Goal: Information Seeking & Learning: Learn about a topic

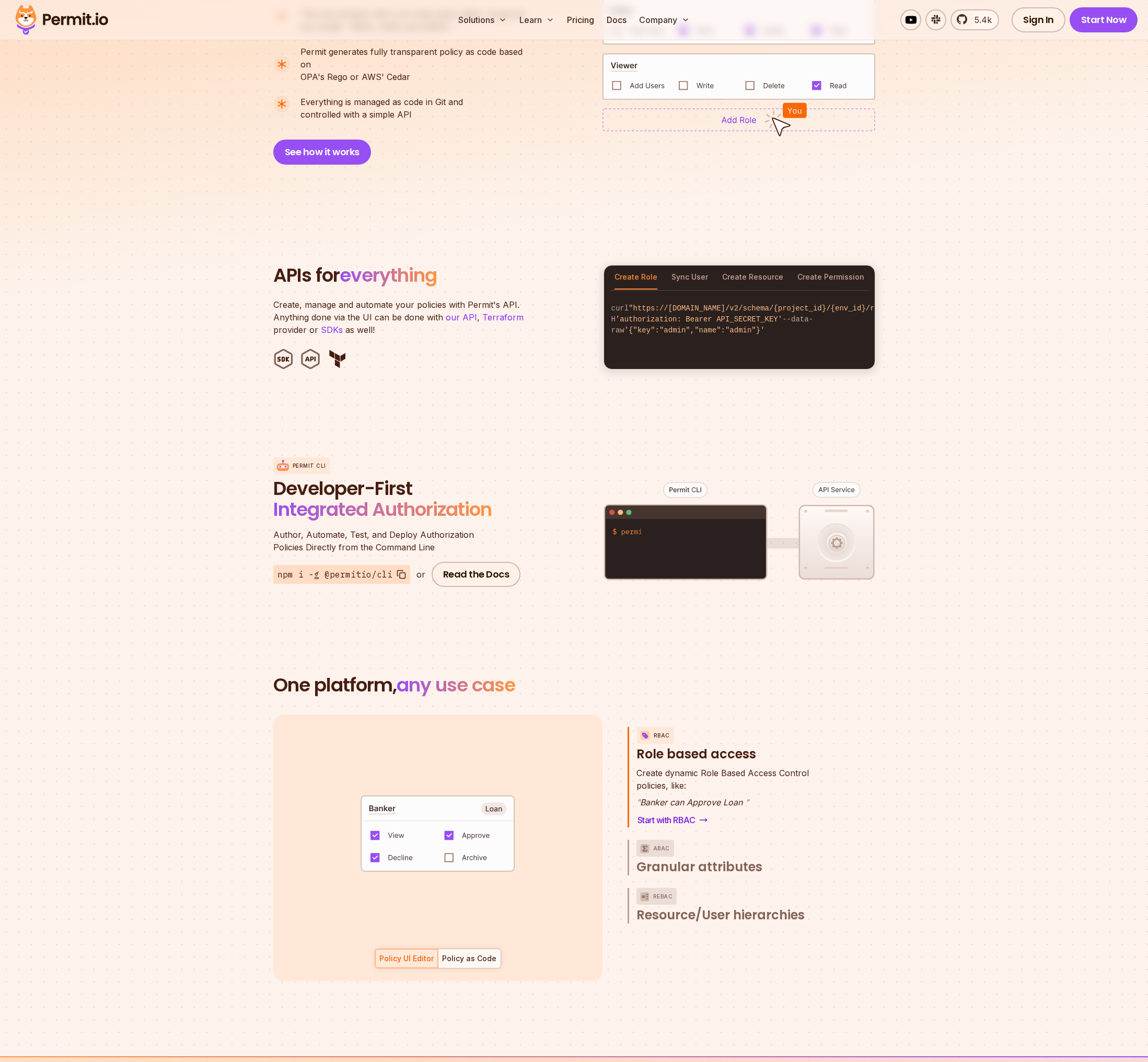
scroll to position [883, 0]
click at [688, 271] on button "Sync User" at bounding box center [689, 277] width 36 height 24
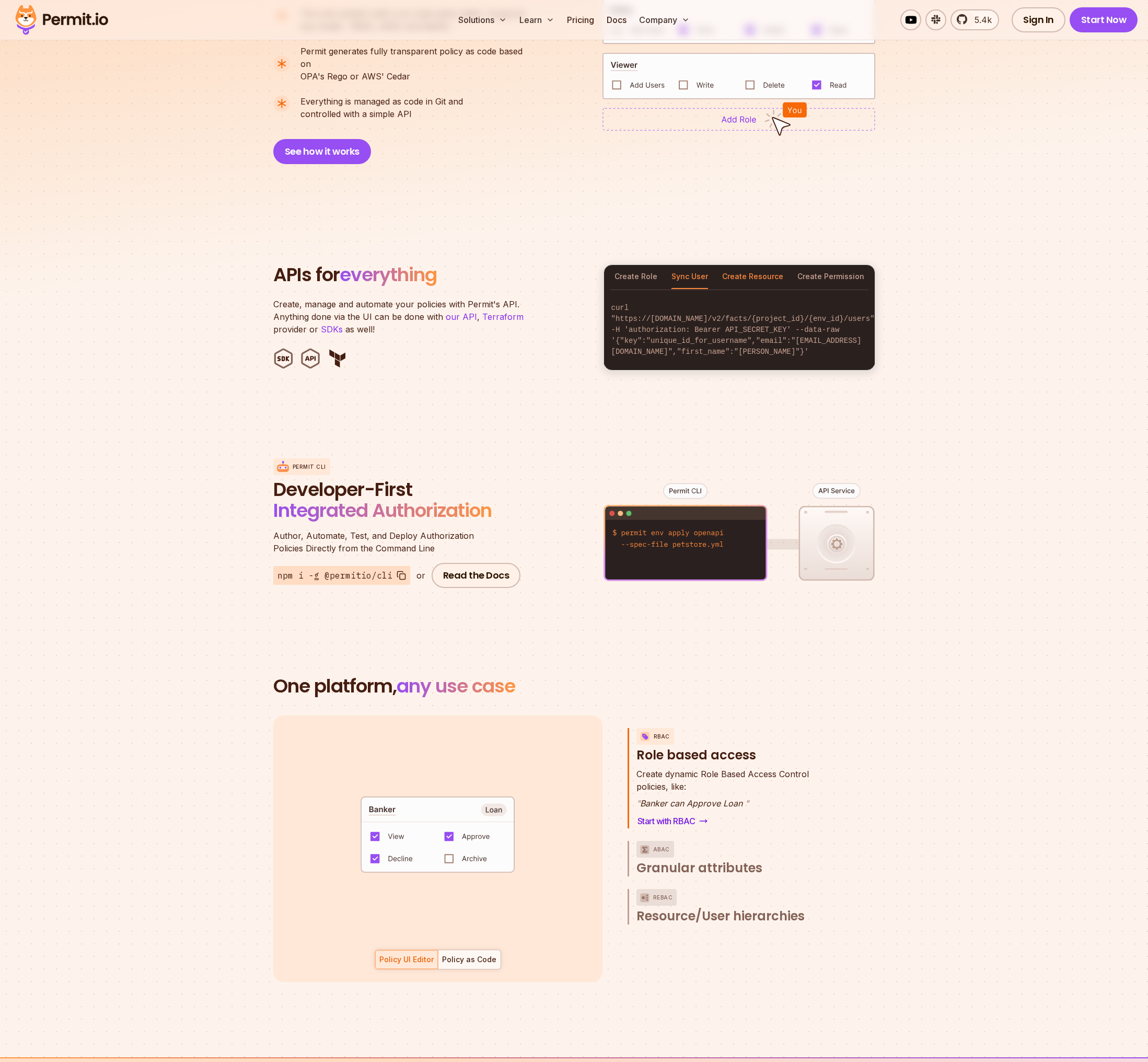
click at [743, 265] on button "Create Resource" at bounding box center [753, 277] width 61 height 24
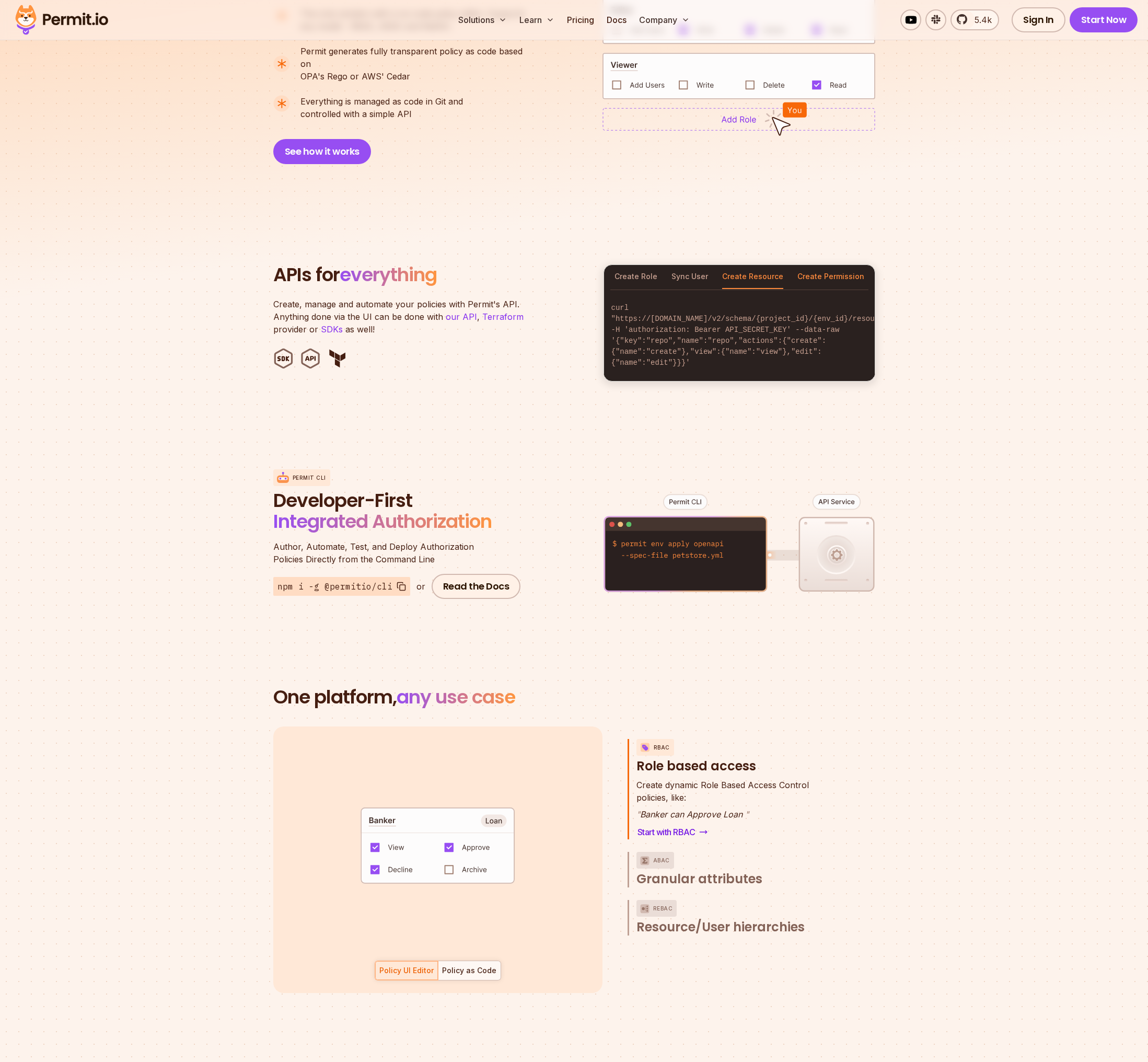
click at [827, 265] on button "Create Permission" at bounding box center [831, 277] width 67 height 24
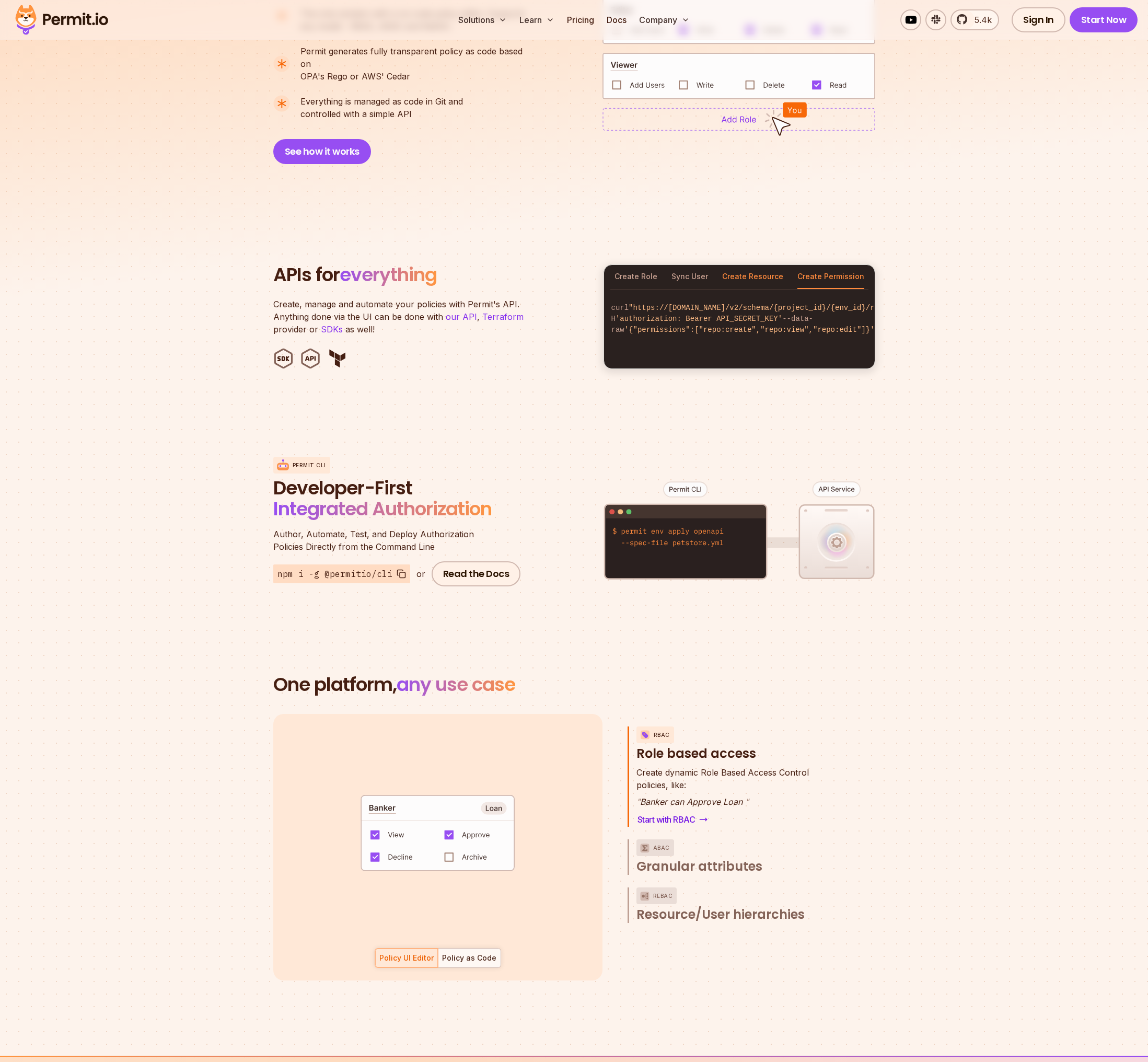
click at [746, 265] on button "Create Resource" at bounding box center [753, 277] width 61 height 24
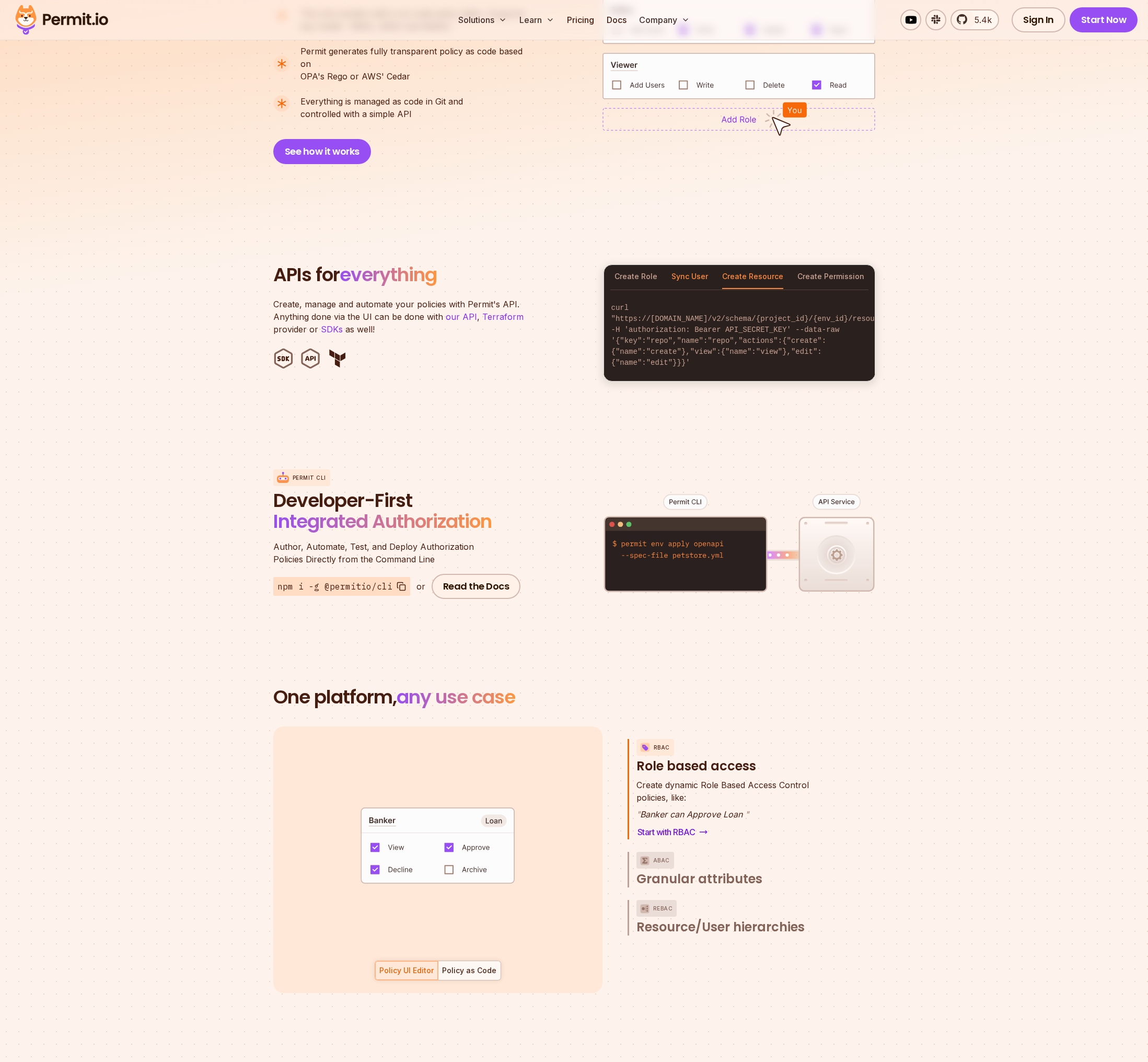
click at [701, 265] on button "Sync User" at bounding box center [689, 277] width 36 height 24
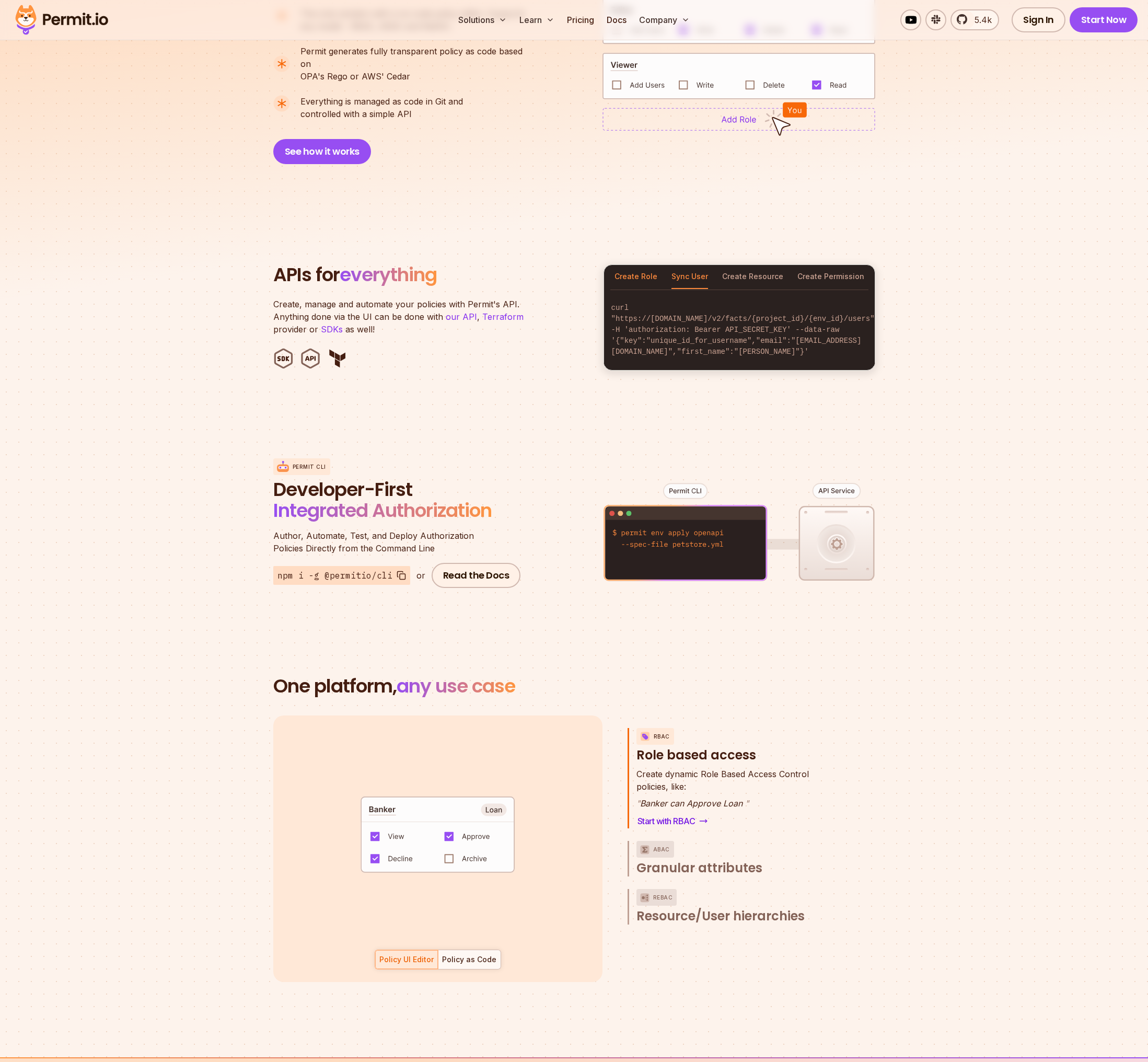
click at [633, 270] on button "Create Role" at bounding box center [636, 277] width 43 height 24
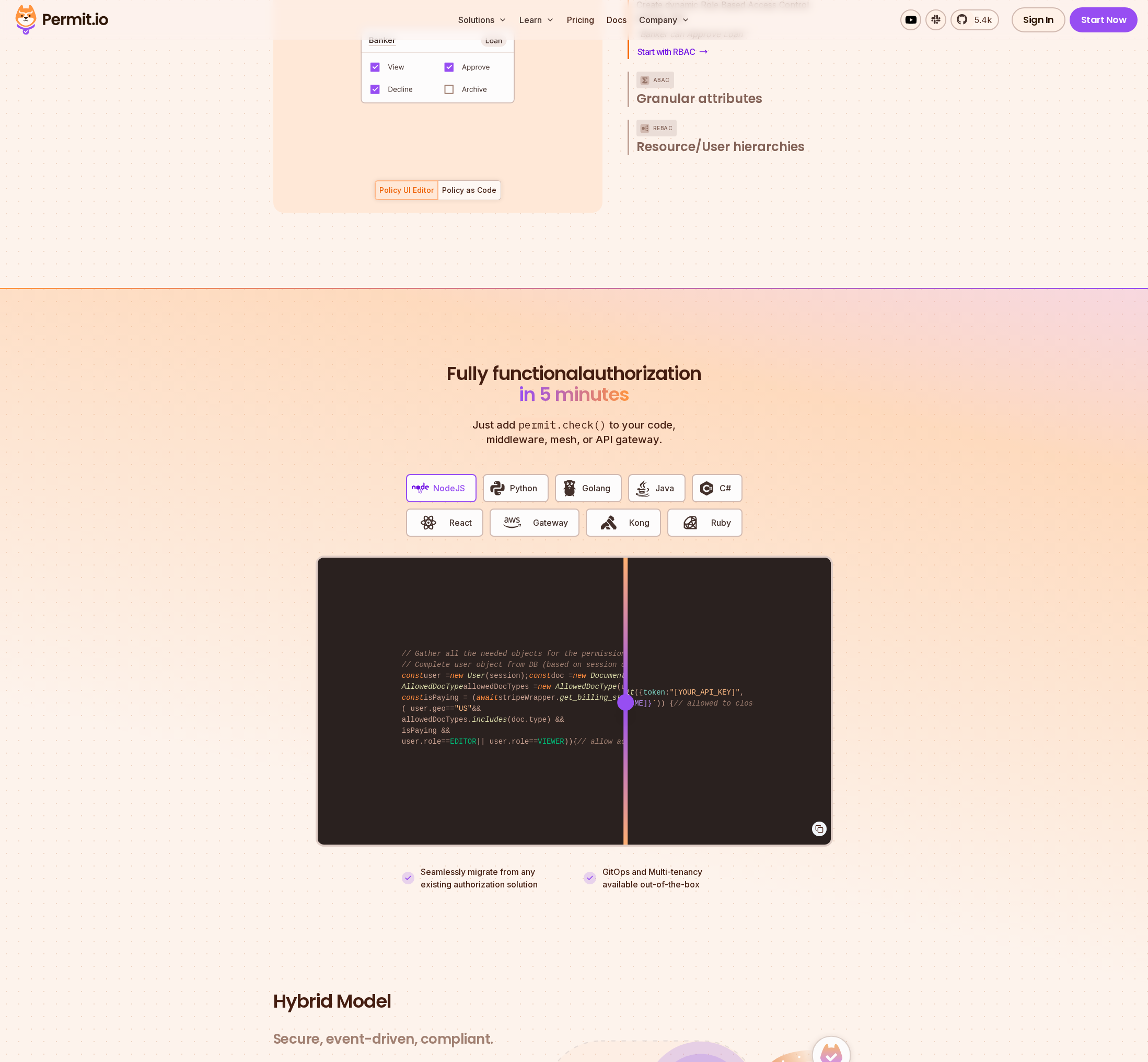
scroll to position [1783, 0]
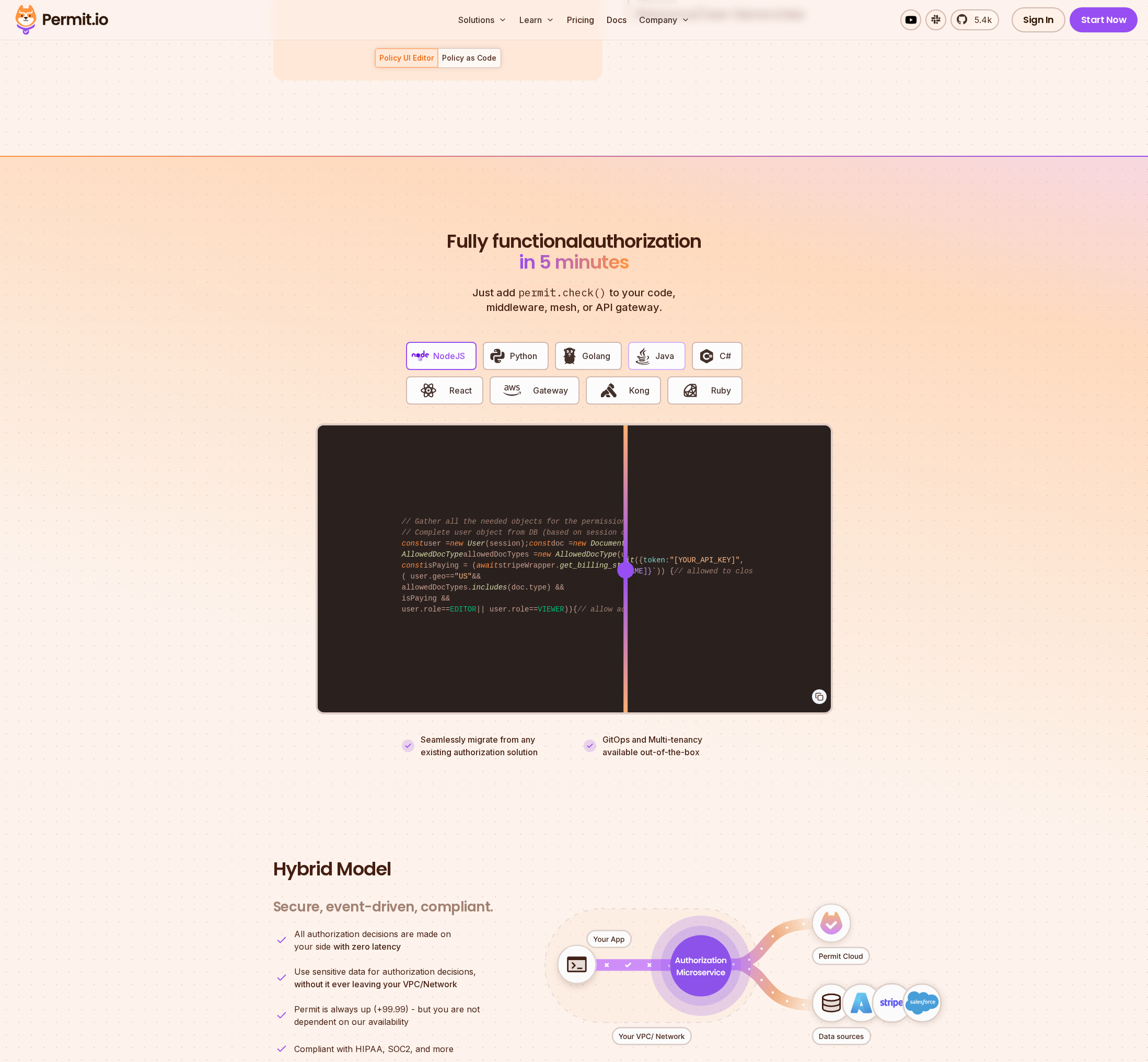
click at [659, 349] on span "Java" at bounding box center [664, 355] width 19 height 13
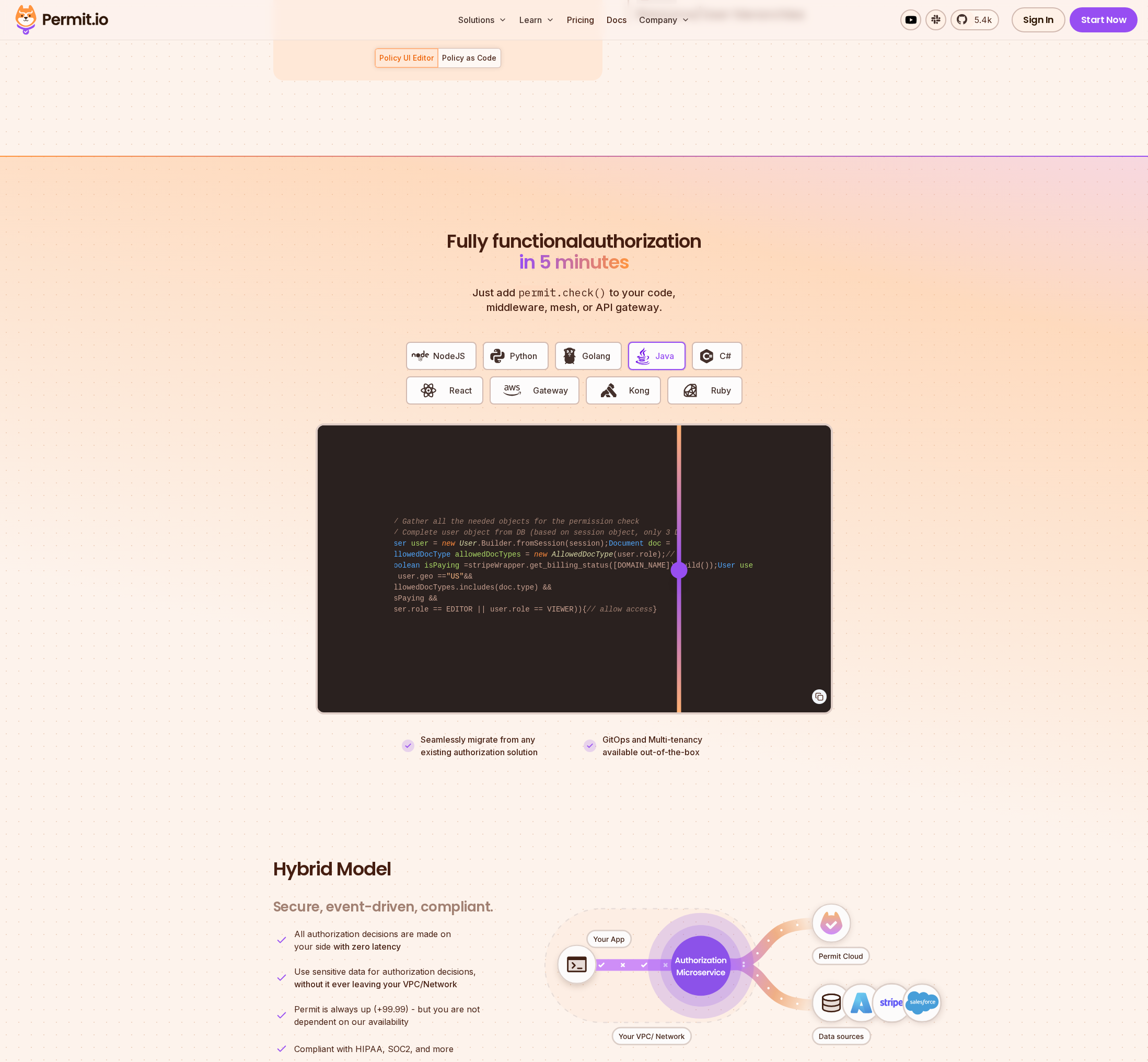
drag, startPoint x: 629, startPoint y: 559, endPoint x: 679, endPoint y: 544, distance: 52.2
click at [679, 544] on div at bounding box center [679, 569] width 4 height 289
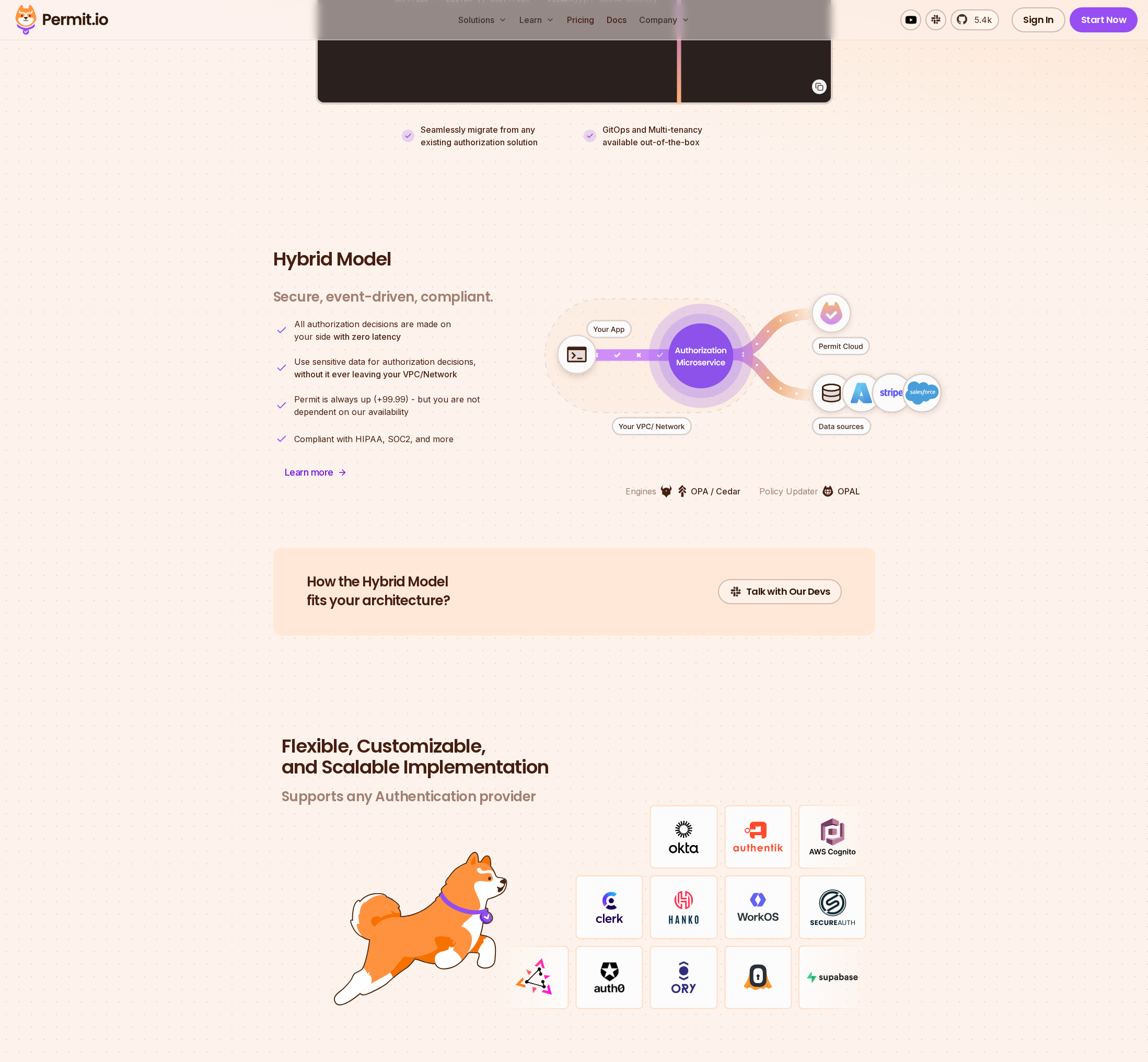
scroll to position [2401, 0]
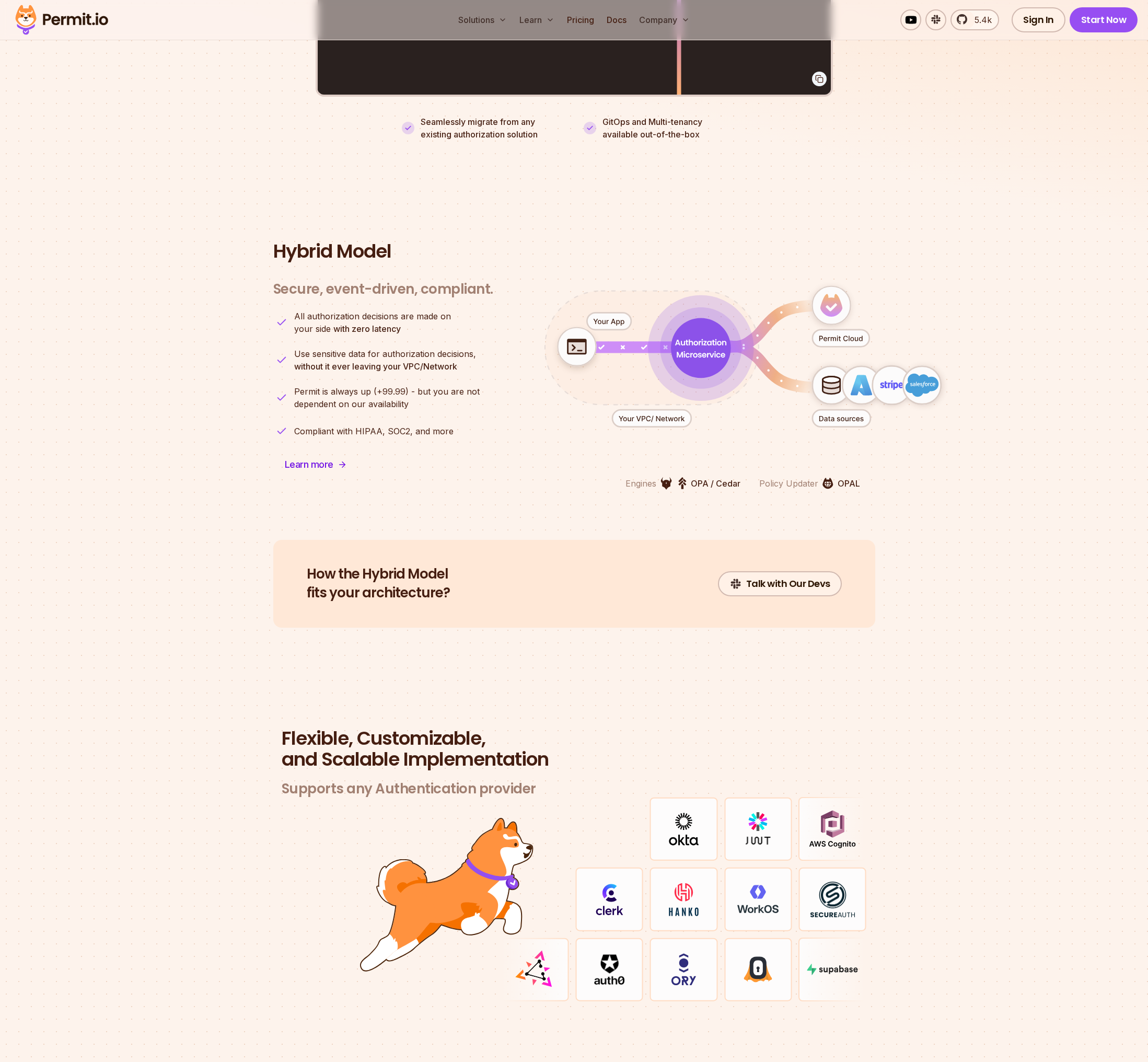
drag, startPoint x: 766, startPoint y: 473, endPoint x: 873, endPoint y: 468, distance: 107.1
click at [873, 468] on div "Engines OPA / Cedar Policy Updater OPAL" at bounding box center [743, 379] width 462 height 222
drag, startPoint x: 870, startPoint y: 468, endPoint x: 607, endPoint y: 476, distance: 263.1
click at [607, 476] on div "Engines OPA / Cedar Policy Updater OPAL" at bounding box center [743, 379] width 462 height 222
click at [633, 462] on div "Engines OPA / Cedar Policy Updater OPAL" at bounding box center [743, 379] width 462 height 222
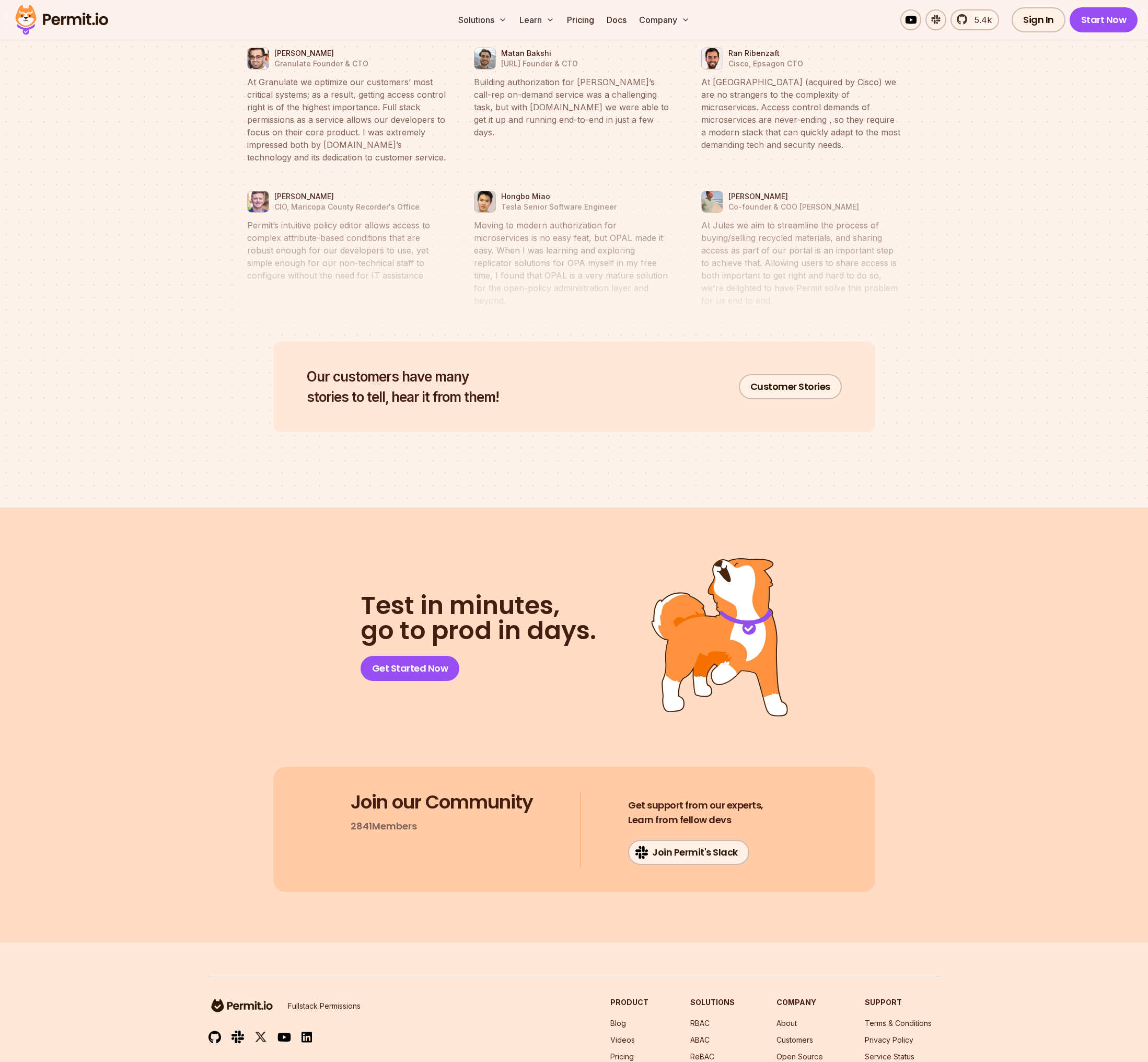
scroll to position [5063, 0]
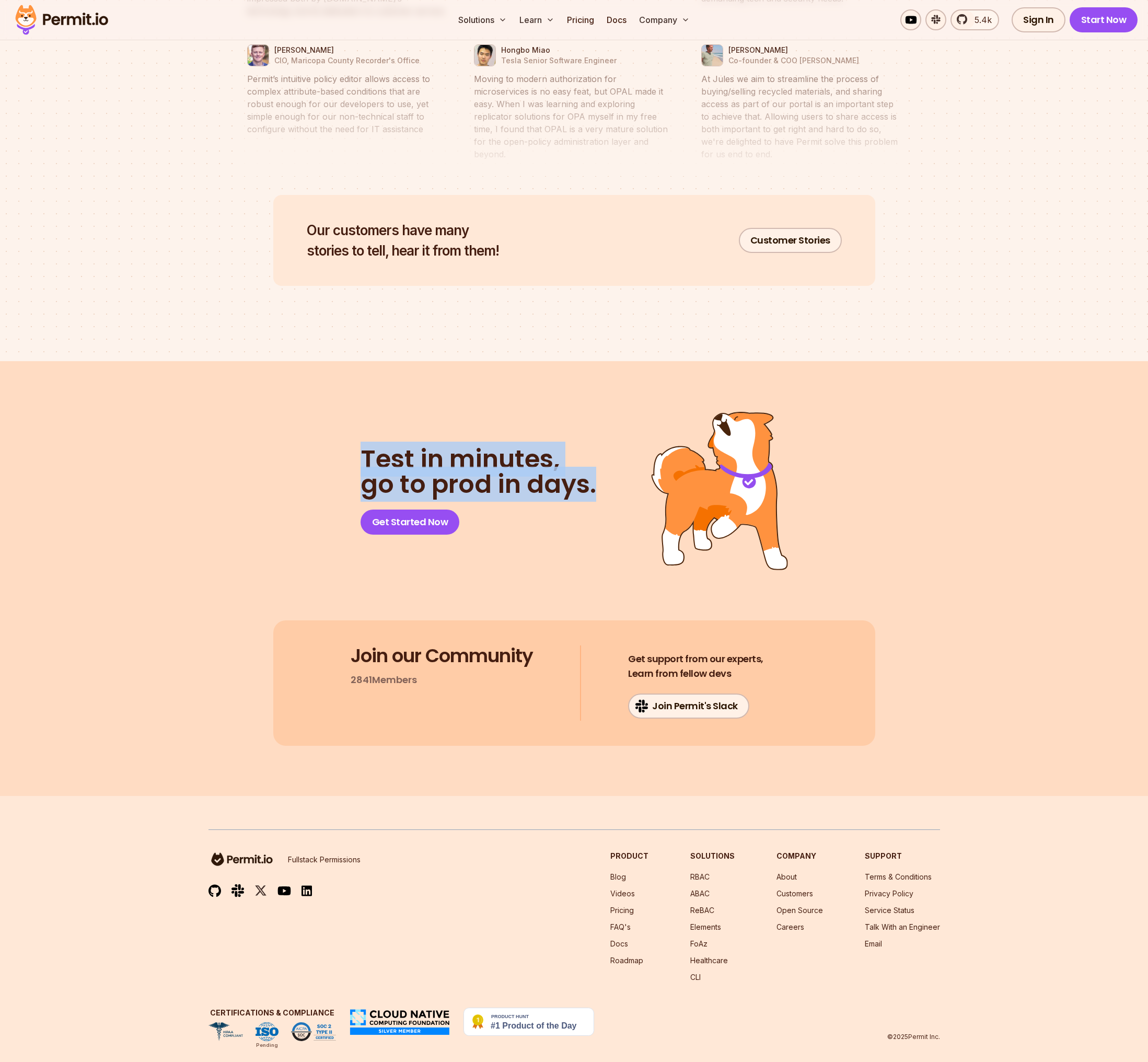
drag, startPoint x: 357, startPoint y: 438, endPoint x: 597, endPoint y: 461, distance: 241.1
click at [597, 461] on div "Test in minutes, go to prod in days. Get Started Now" at bounding box center [573, 491] width 601 height 159
click at [509, 466] on h2 "Test in minutes, go to prod in days." at bounding box center [478, 471] width 235 height 50
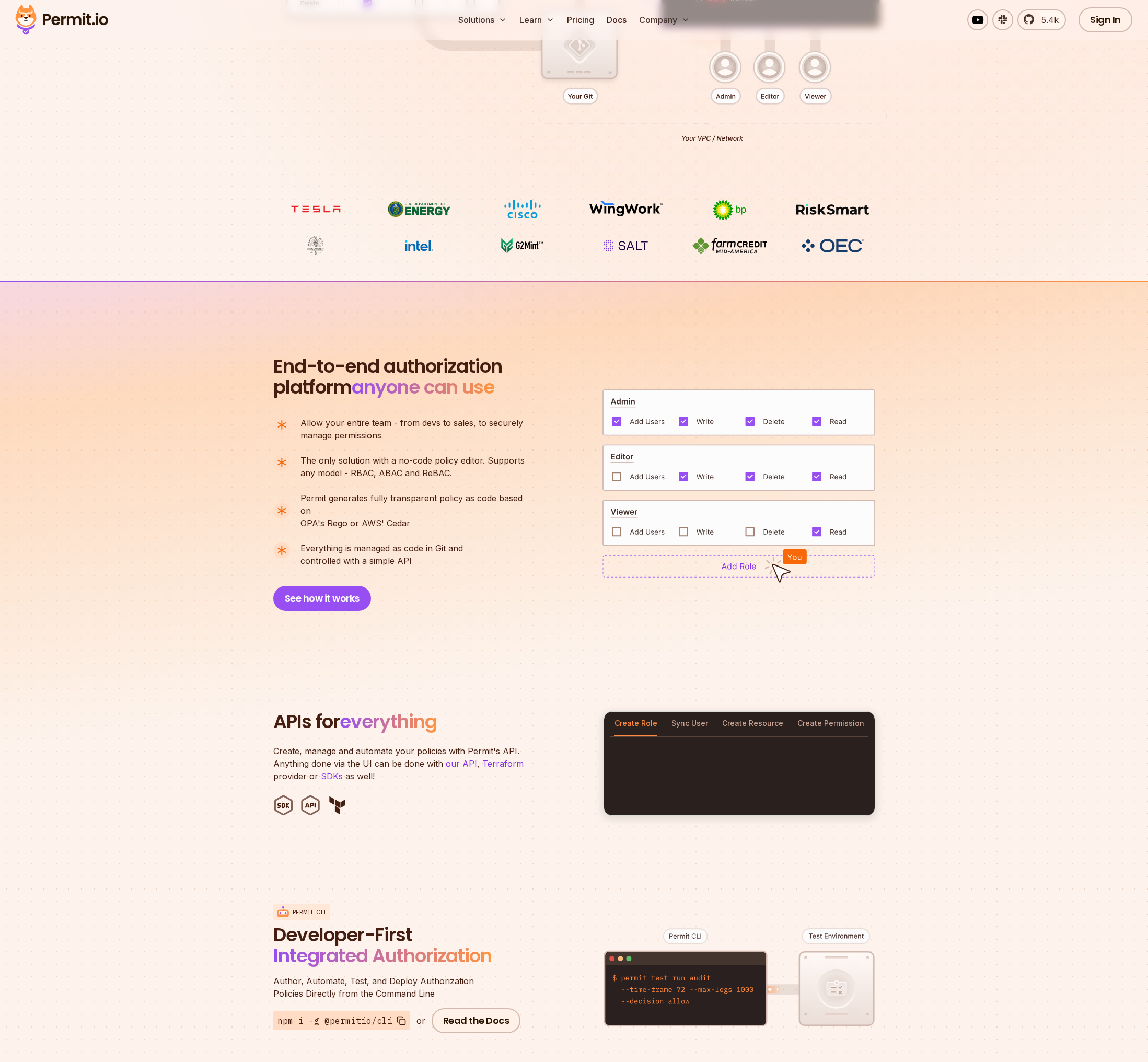
scroll to position [0, 0]
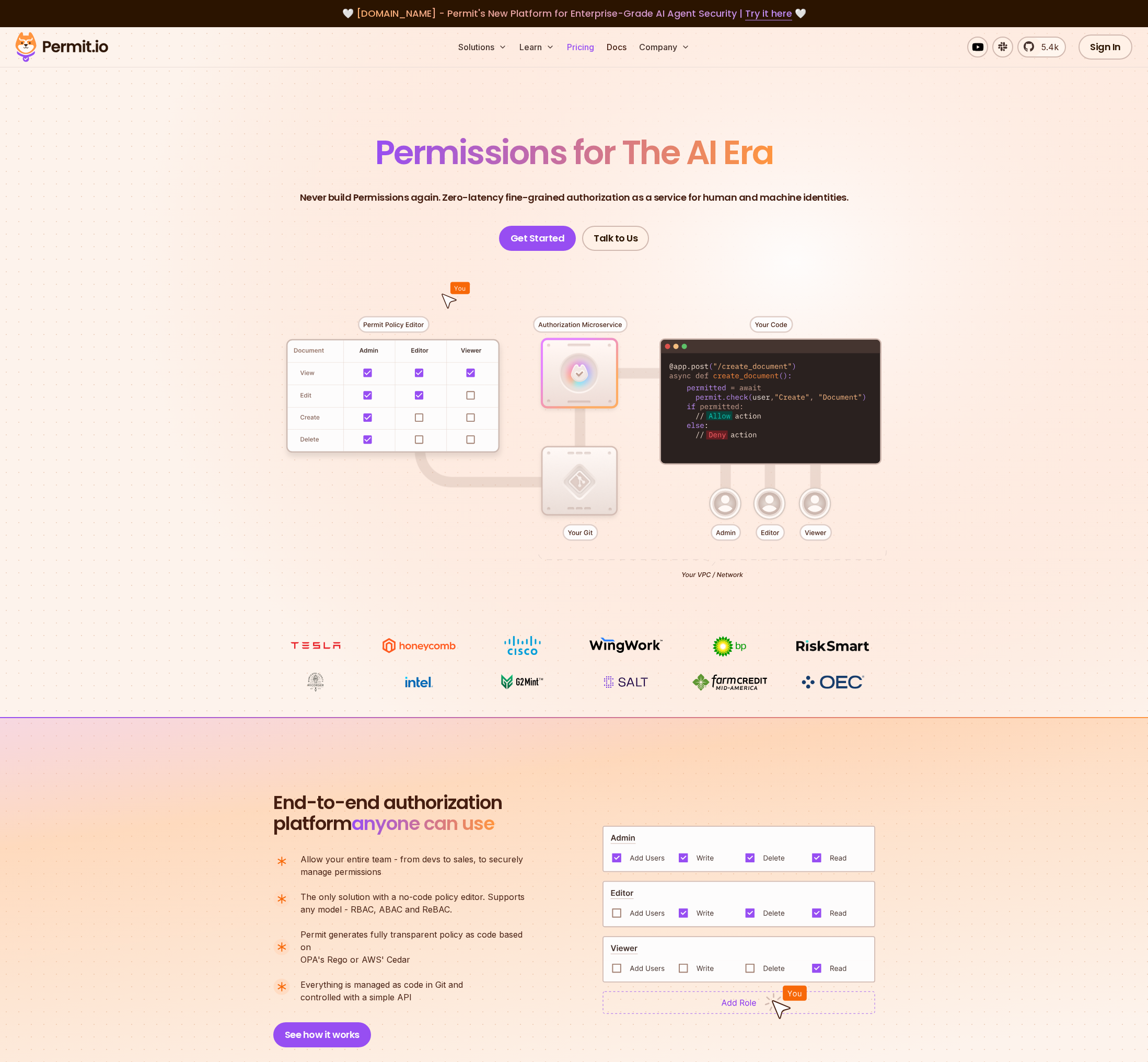
click at [582, 44] on link "Pricing" at bounding box center [580, 46] width 35 height 21
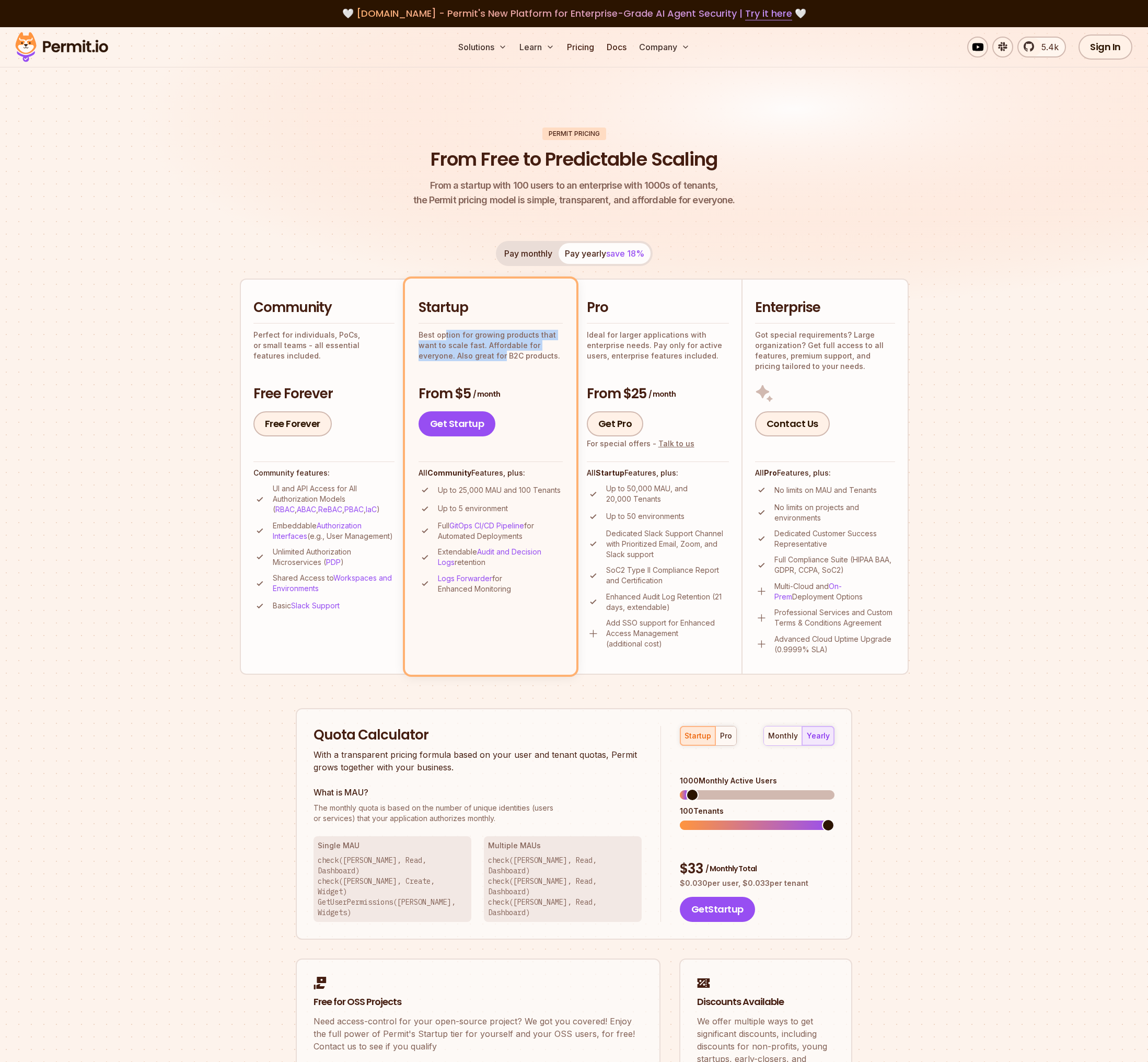
drag, startPoint x: 444, startPoint y: 337, endPoint x: 501, endPoint y: 350, distance: 58.5
click at [501, 350] on p "Best option for growing products that want to scale fast. Affordable for everyo…" at bounding box center [490, 345] width 144 height 31
click at [464, 345] on p "Best option for growing products that want to scale fast. Affordable for everyo…" at bounding box center [490, 345] width 144 height 31
drag, startPoint x: 449, startPoint y: 337, endPoint x: 519, endPoint y: 351, distance: 71.4
click at [519, 351] on p "Best option for growing products that want to scale fast. Affordable for everyo…" at bounding box center [490, 345] width 144 height 31
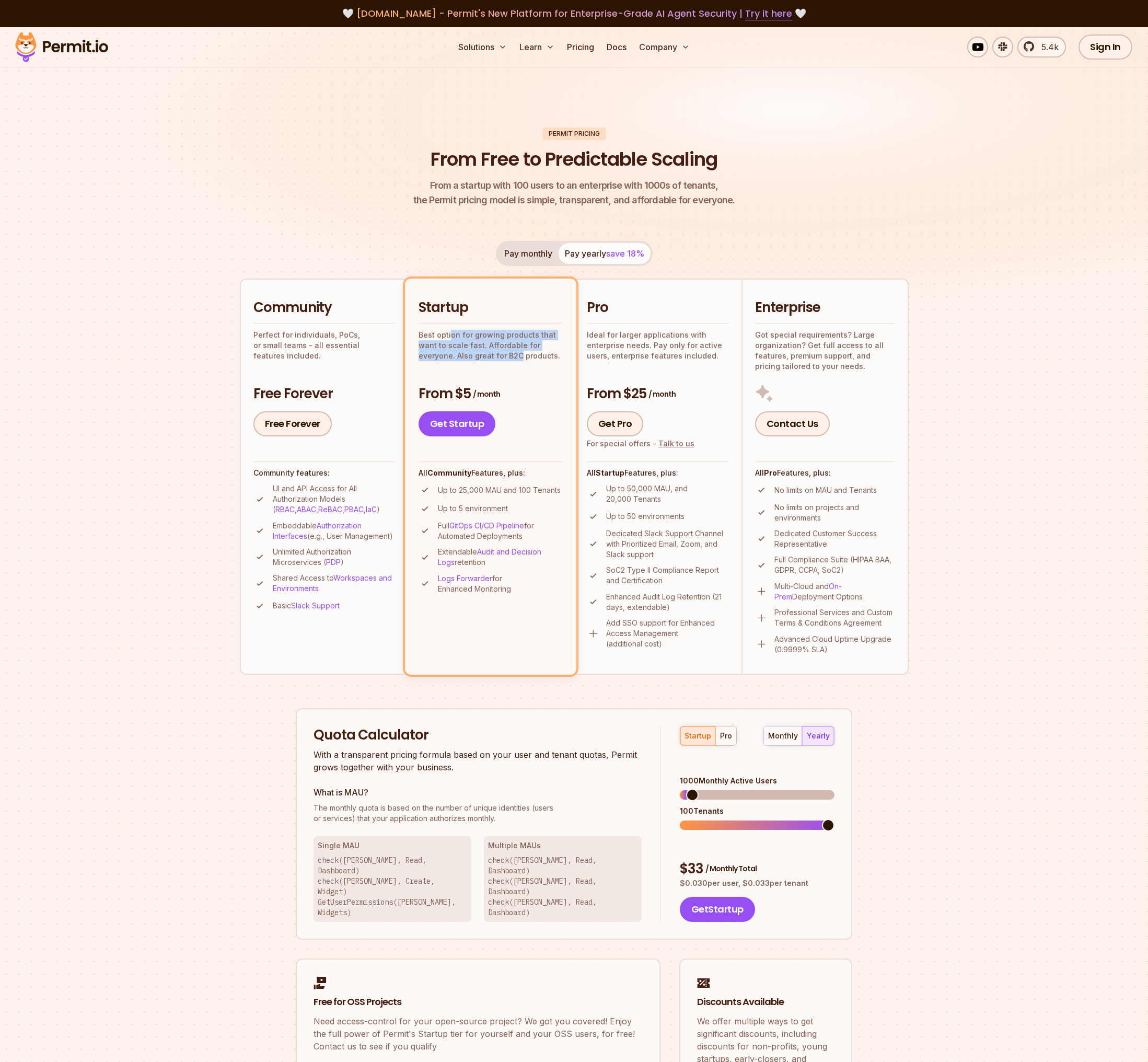
click at [478, 349] on p "Best option for growing products that want to scale fast. Affordable for everyo…" at bounding box center [490, 345] width 144 height 31
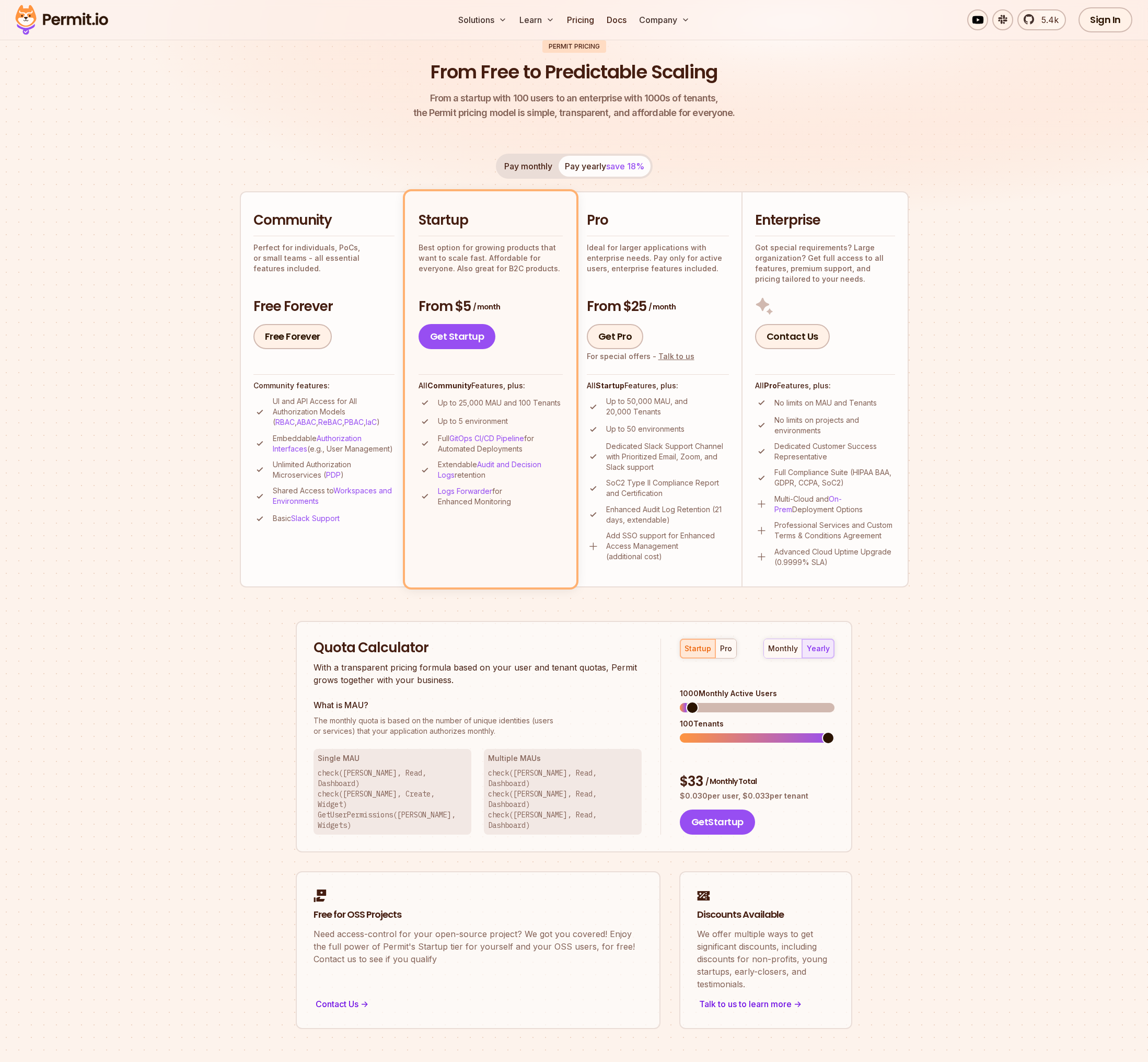
scroll to position [99, 0]
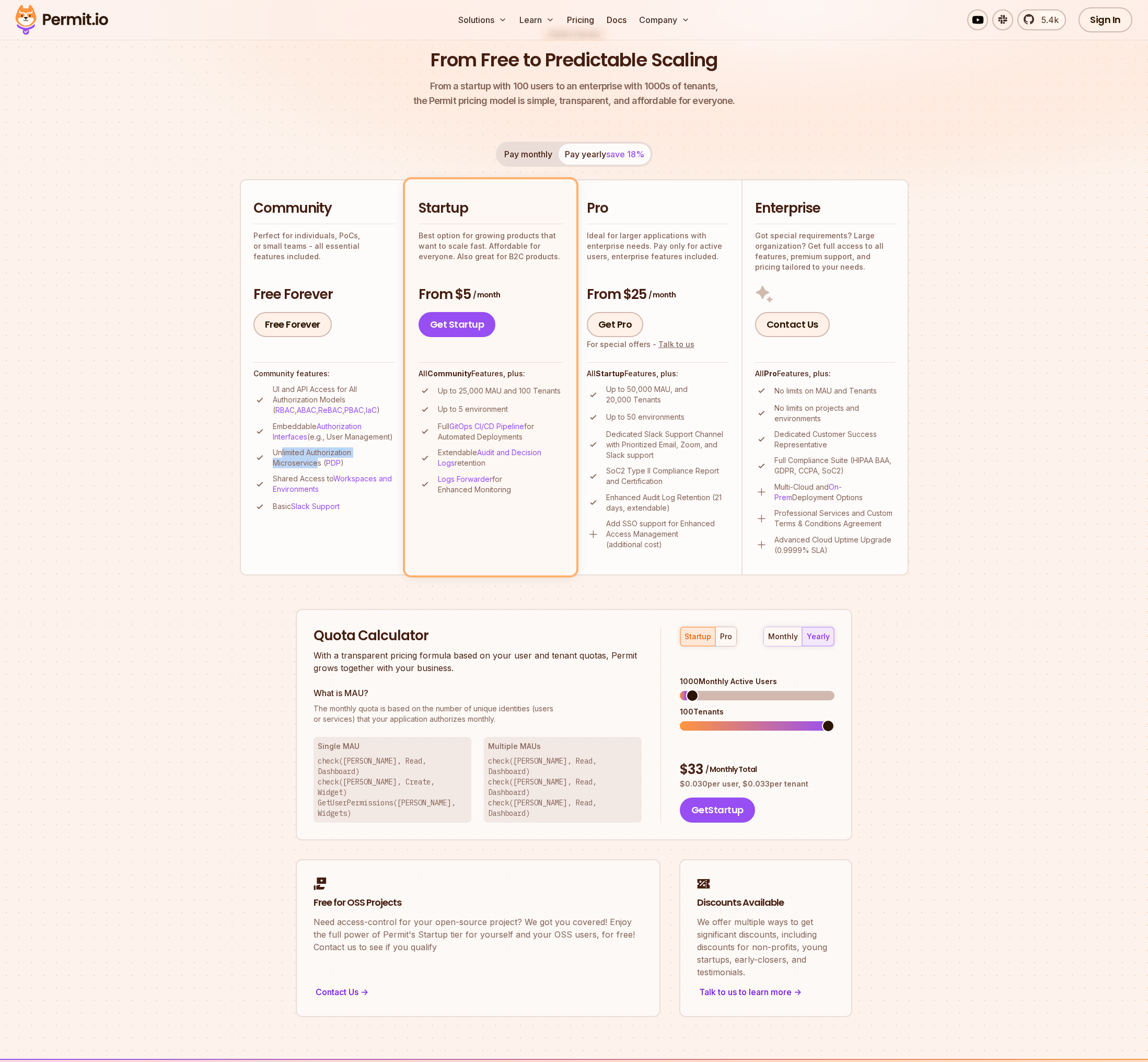
drag, startPoint x: 281, startPoint y: 464, endPoint x: 319, endPoint y: 471, distance: 38.6
click at [319, 468] on p "Unlimited Authorization Microservices ( PDP )" at bounding box center [334, 457] width 122 height 21
click at [240, 473] on li "Community Perfect for individuals, PoCs, or small teams - all essential feature…" at bounding box center [323, 377] width 167 height 396
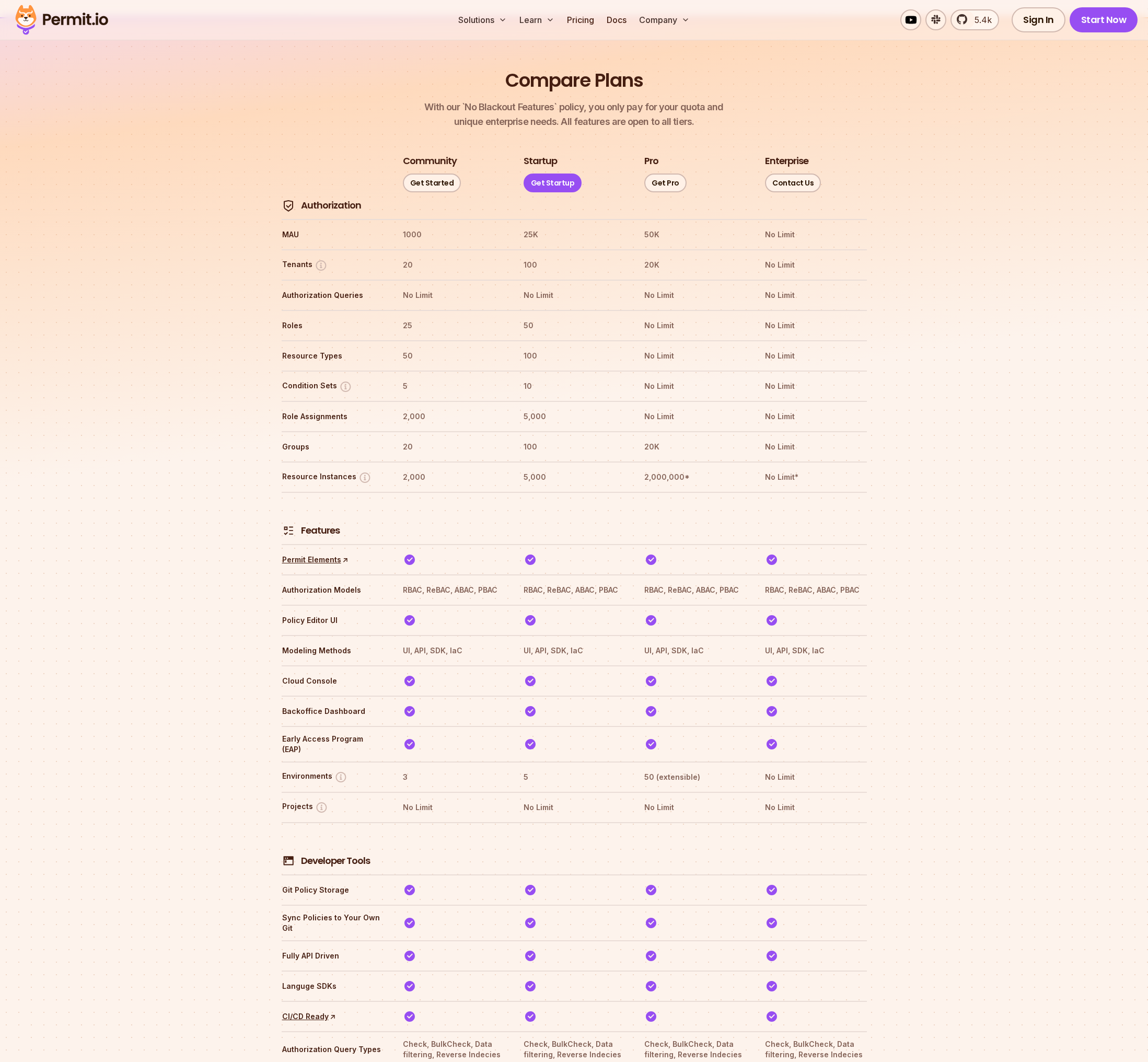
scroll to position [1142, 0]
drag, startPoint x: 403, startPoint y: 231, endPoint x: 439, endPoint y: 313, distance: 89.6
click at [429, 316] on th "25" at bounding box center [453, 324] width 102 height 17
drag, startPoint x: 397, startPoint y: 323, endPoint x: 470, endPoint y: 383, distance: 94.5
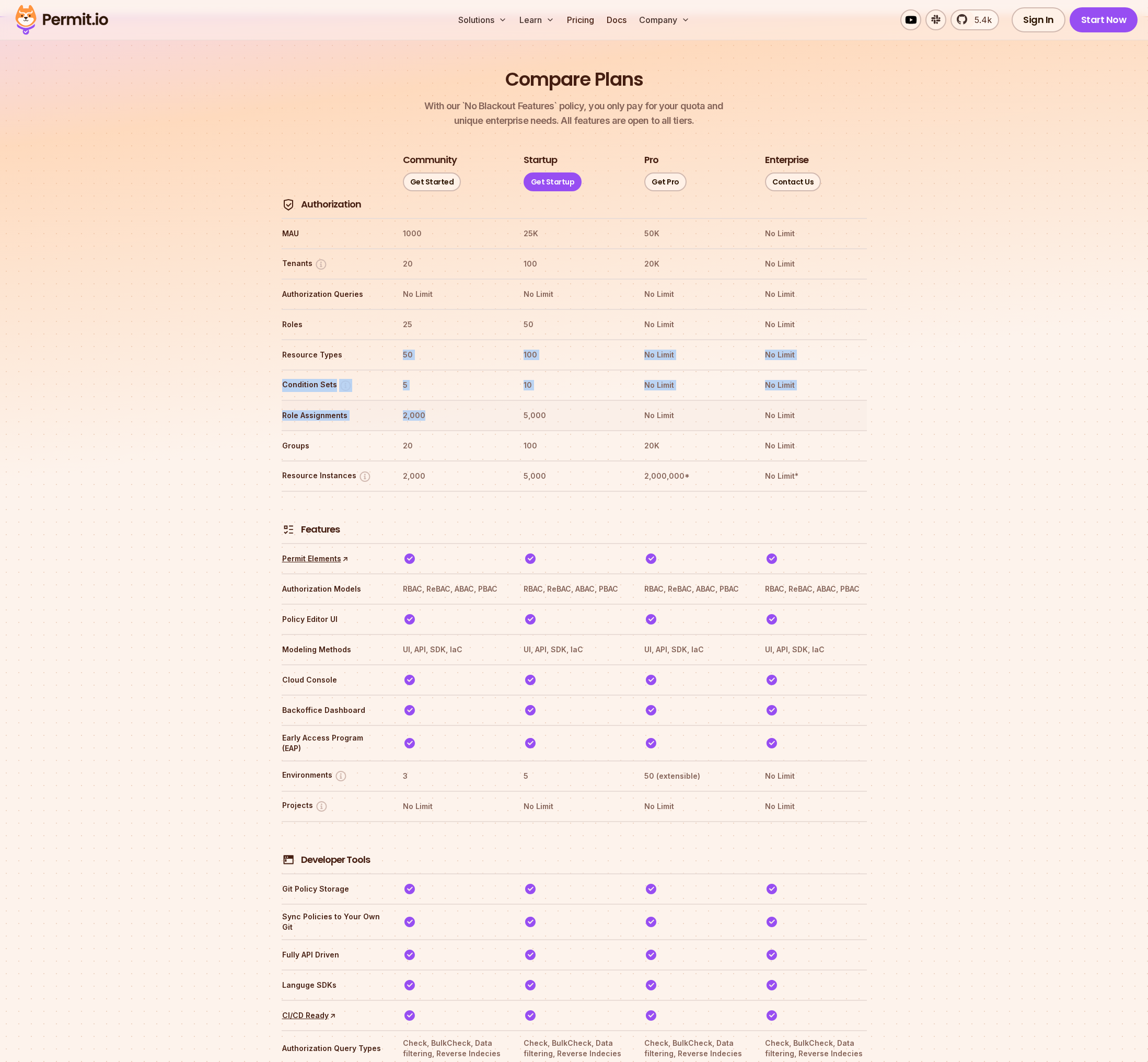
click at [464, 369] on tr "Condition Sets 5 10 No Limit No Limit" at bounding box center [574, 384] width 585 height 30
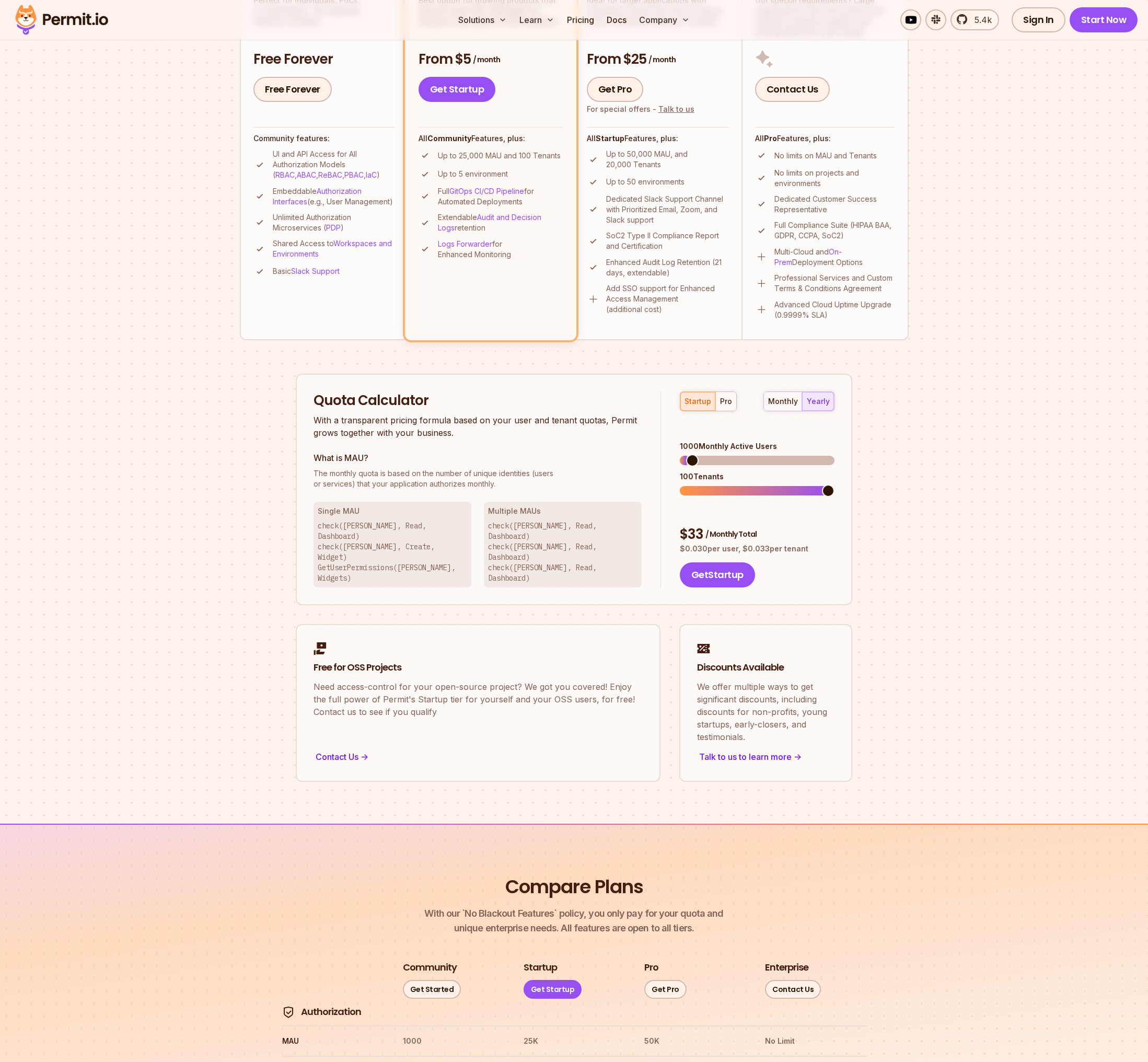
scroll to position [0, 0]
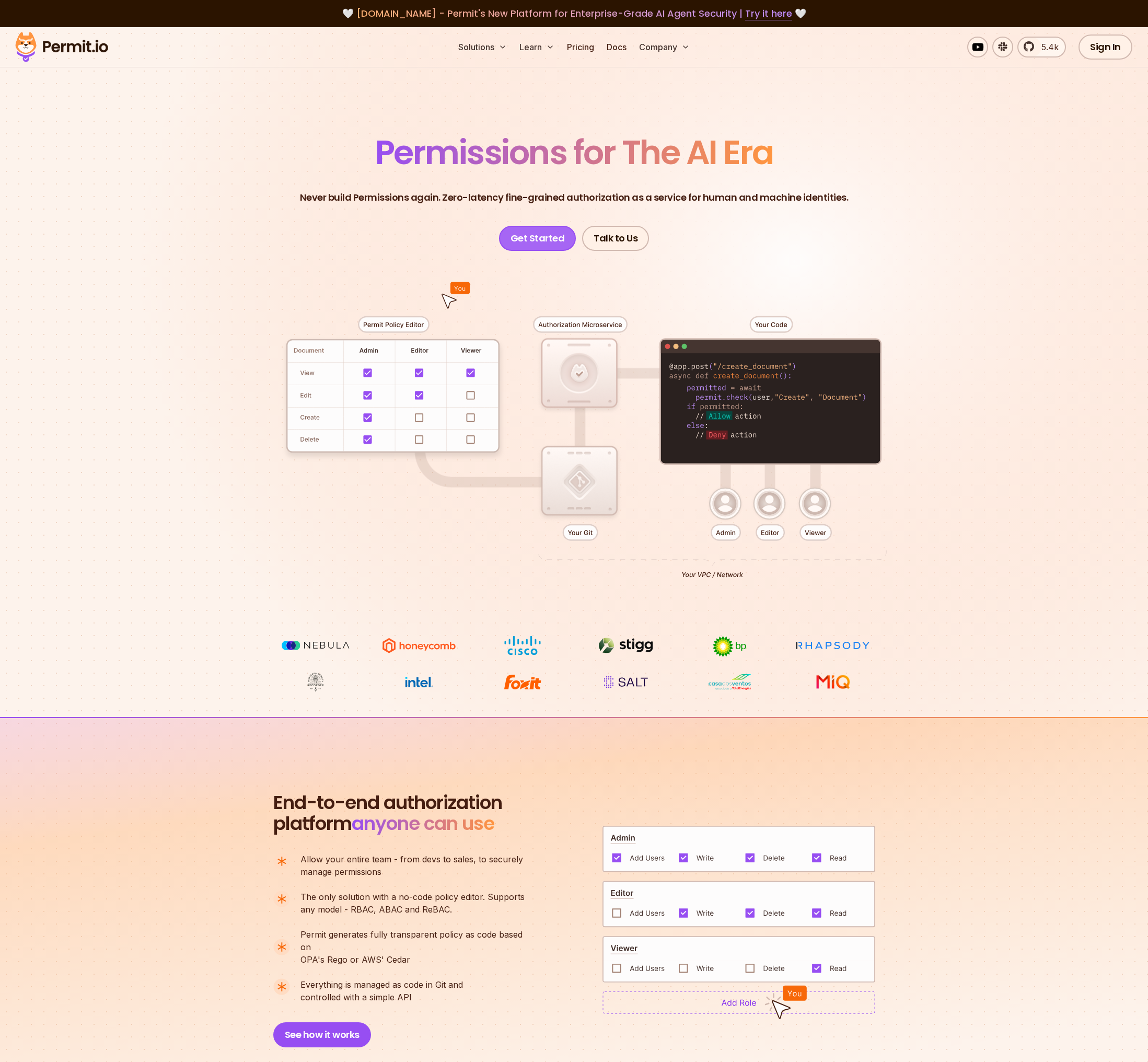
click at [541, 239] on link "Get Started" at bounding box center [537, 239] width 78 height 26
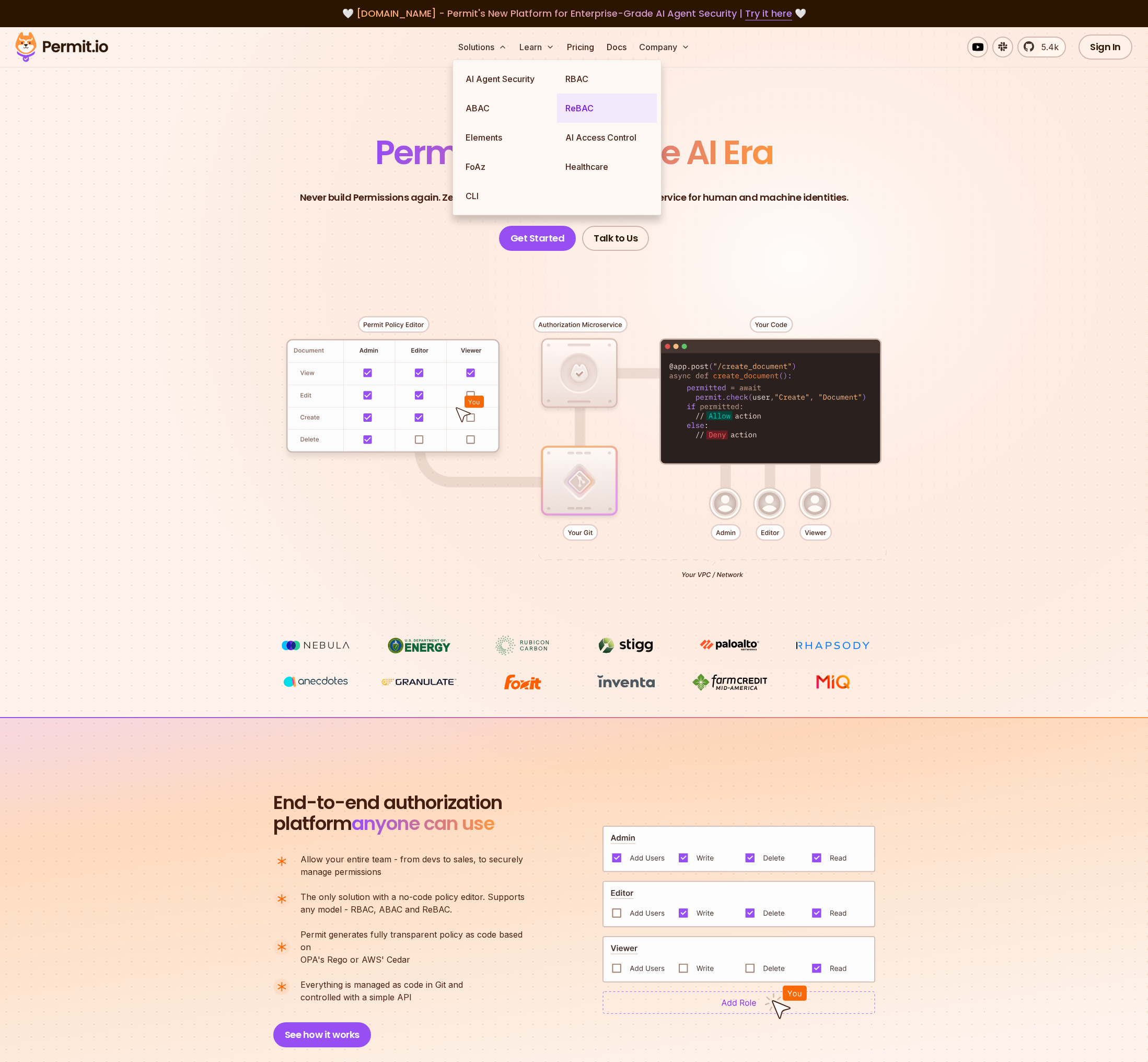
click at [581, 104] on link "ReBAC" at bounding box center [607, 108] width 100 height 29
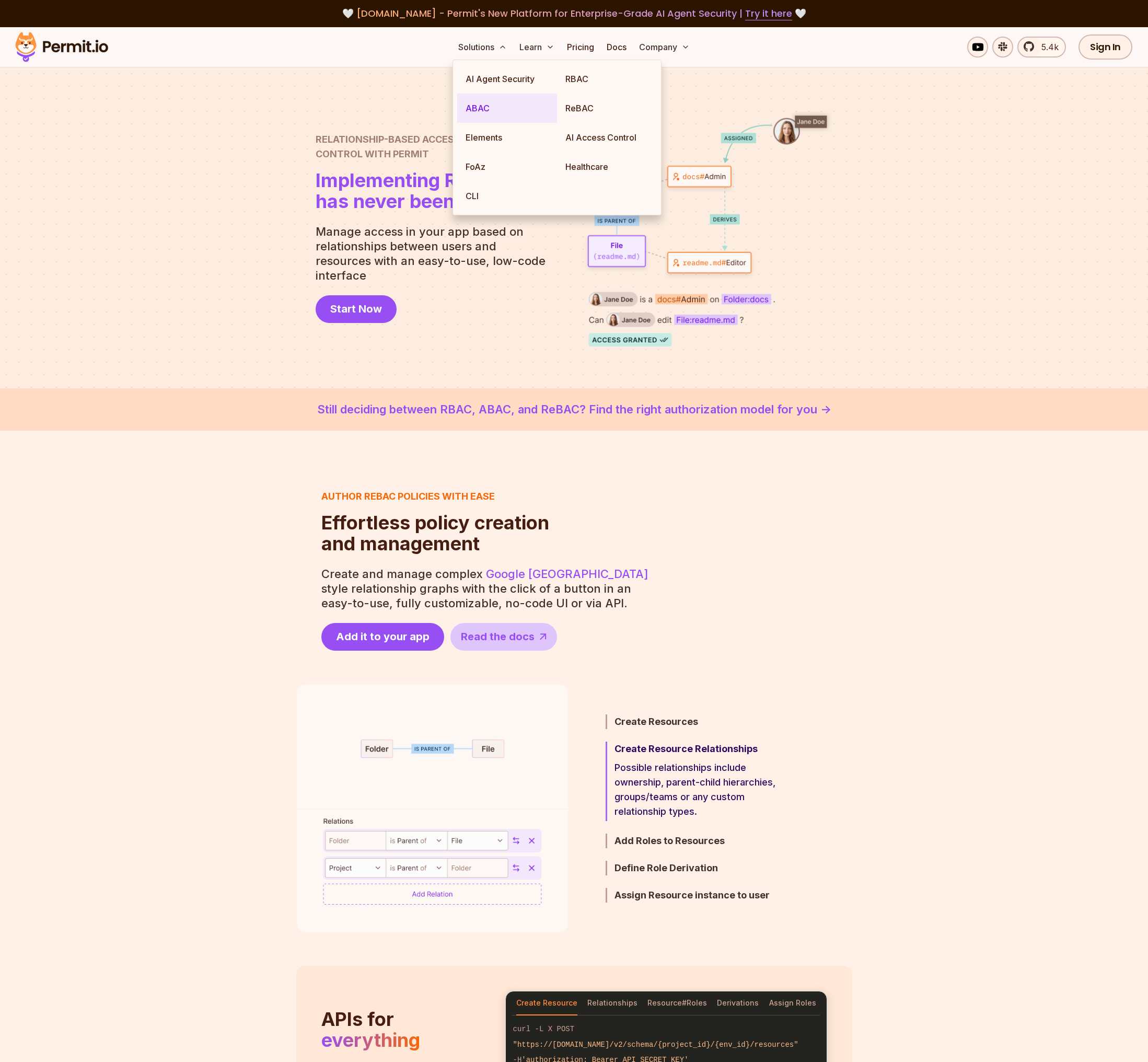
click at [484, 109] on link "ABAC" at bounding box center [507, 108] width 100 height 29
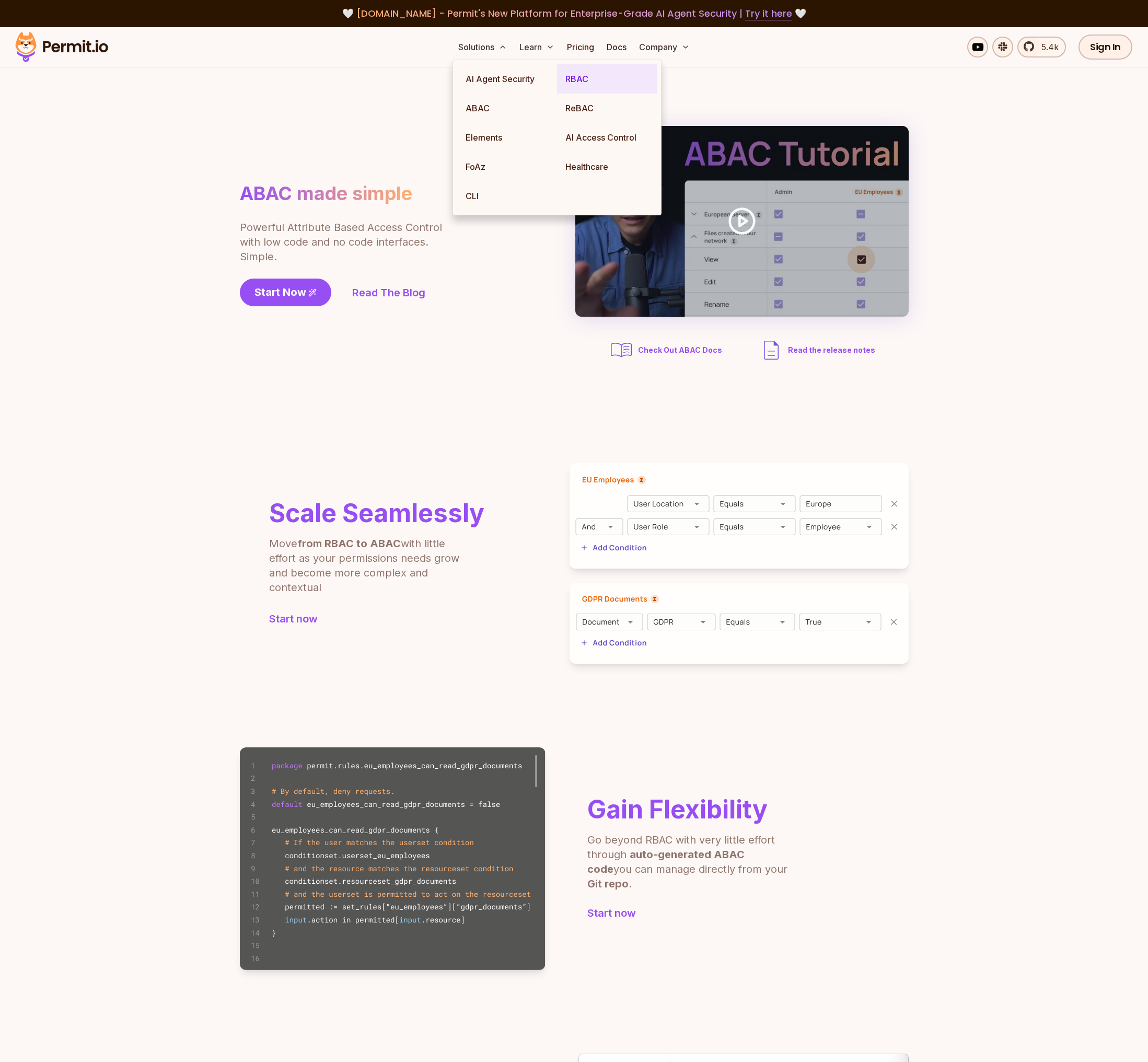
click at [578, 79] on link "RBAC" at bounding box center [607, 79] width 100 height 29
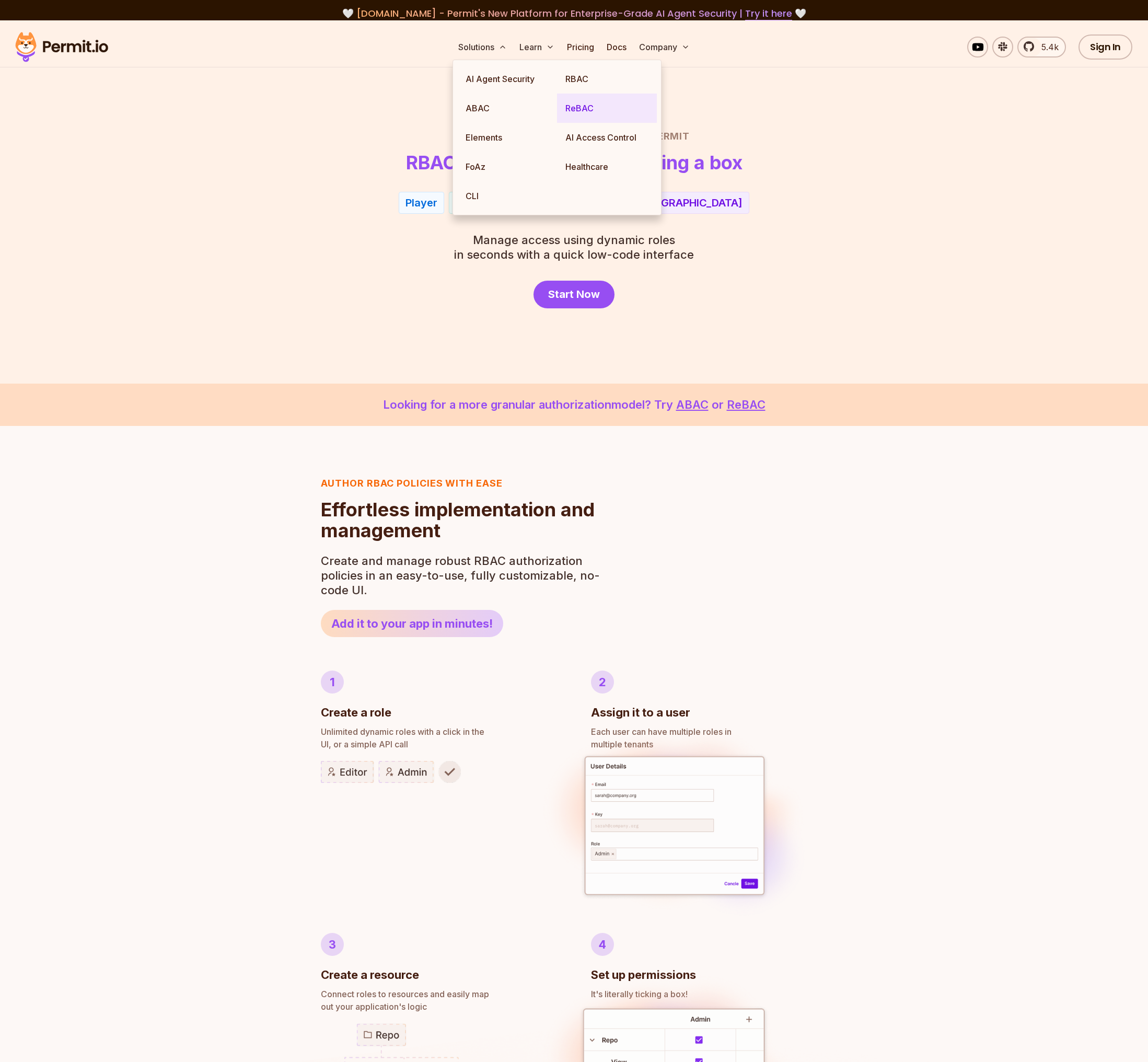
click at [576, 108] on link "ReBAC" at bounding box center [607, 108] width 100 height 29
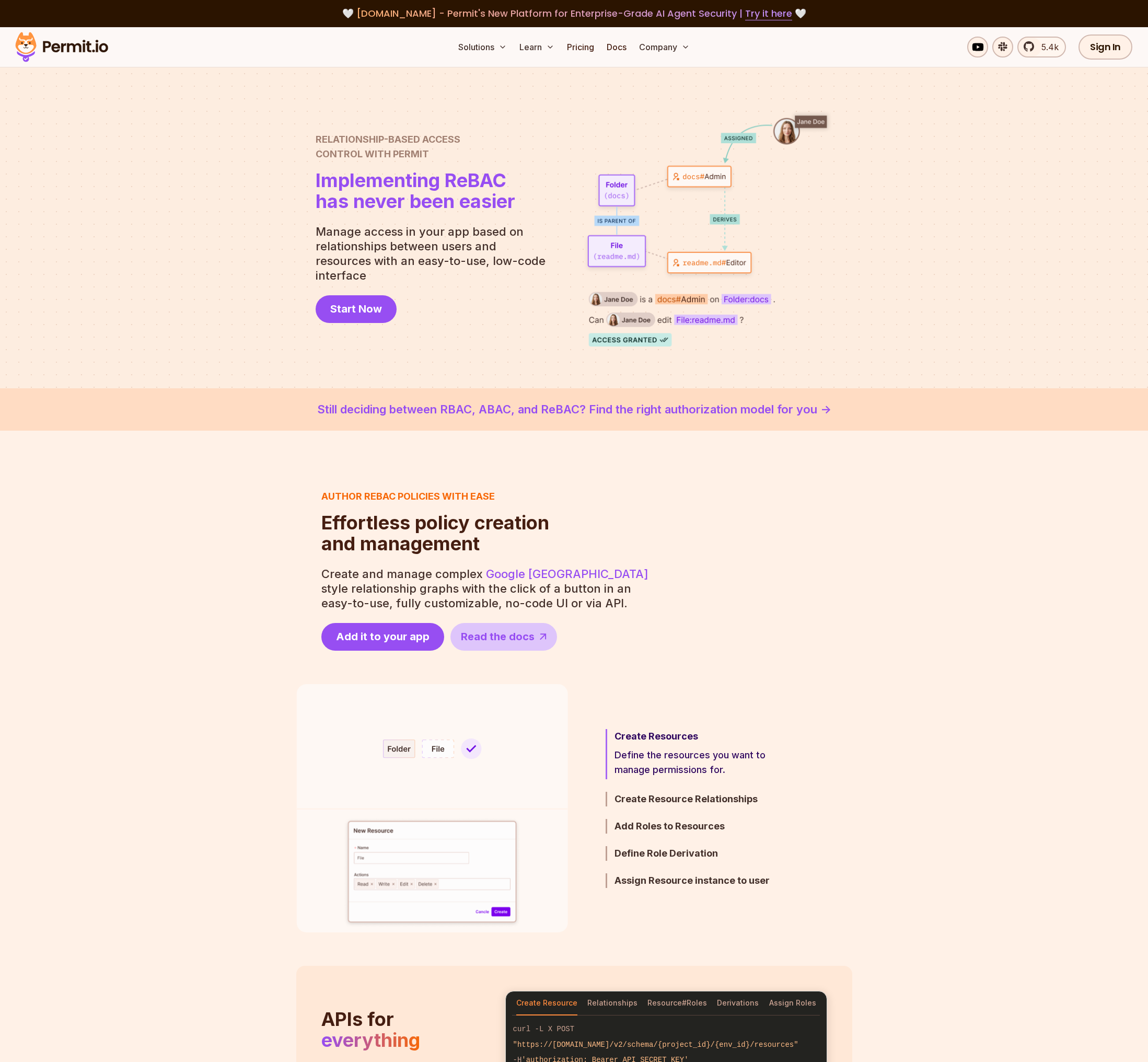
click at [218, 523] on section "Author ReBAC policies with ease Effortless policy creation and management Effor…" at bounding box center [574, 569] width 1148 height 162
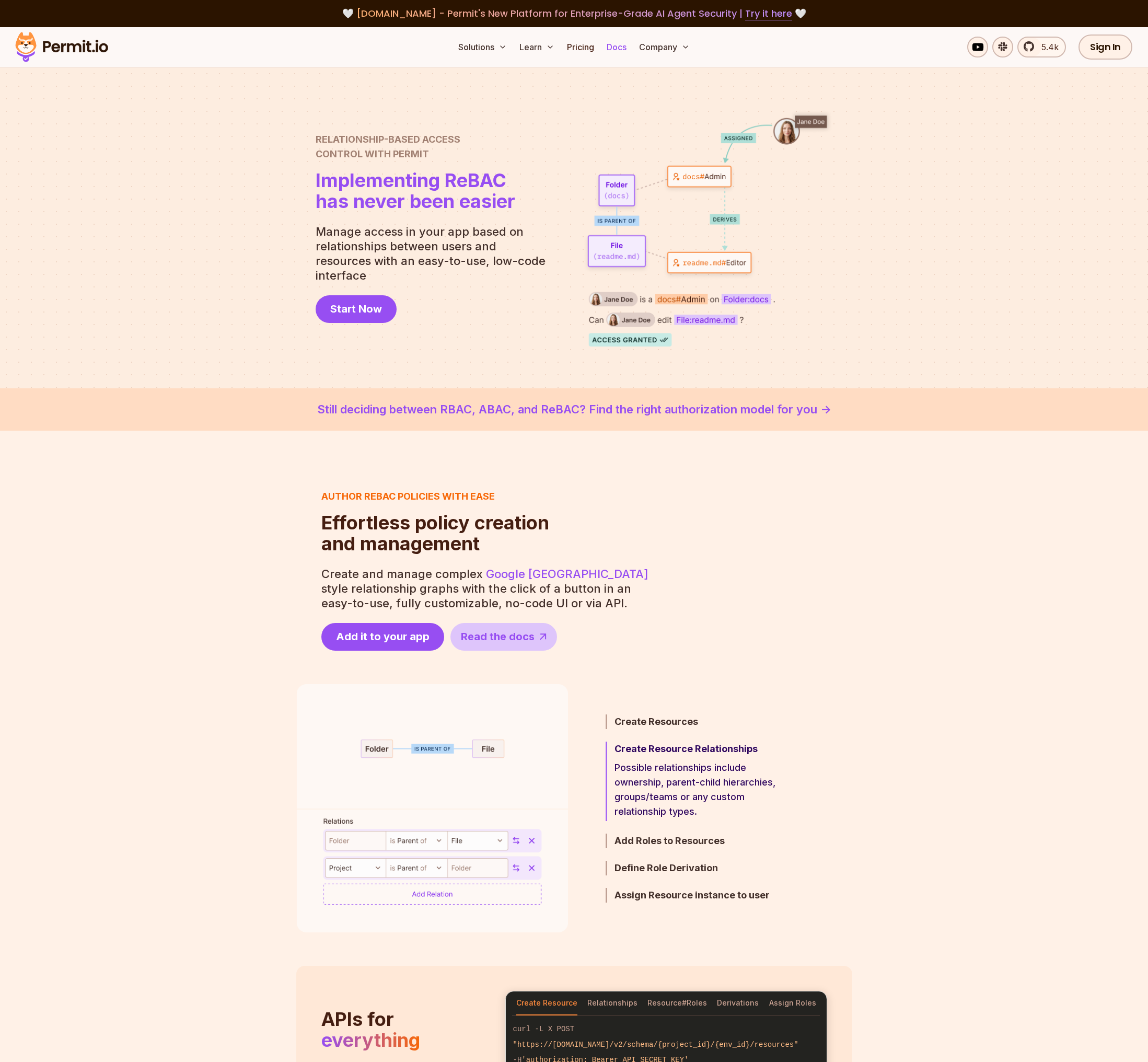
click at [622, 47] on link "Docs" at bounding box center [616, 46] width 28 height 21
